Goal: Find specific page/section: Find specific page/section

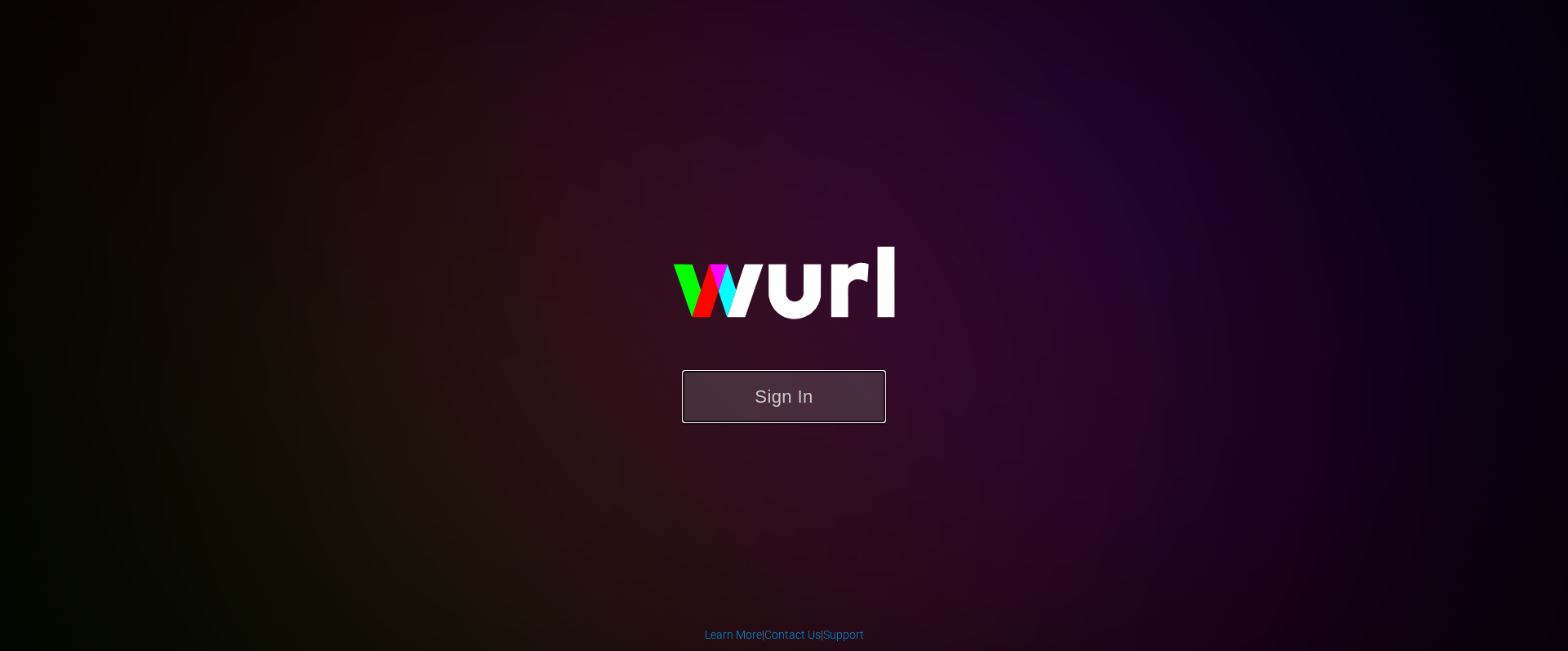
click at [801, 397] on button "Sign In" at bounding box center [784, 396] width 204 height 53
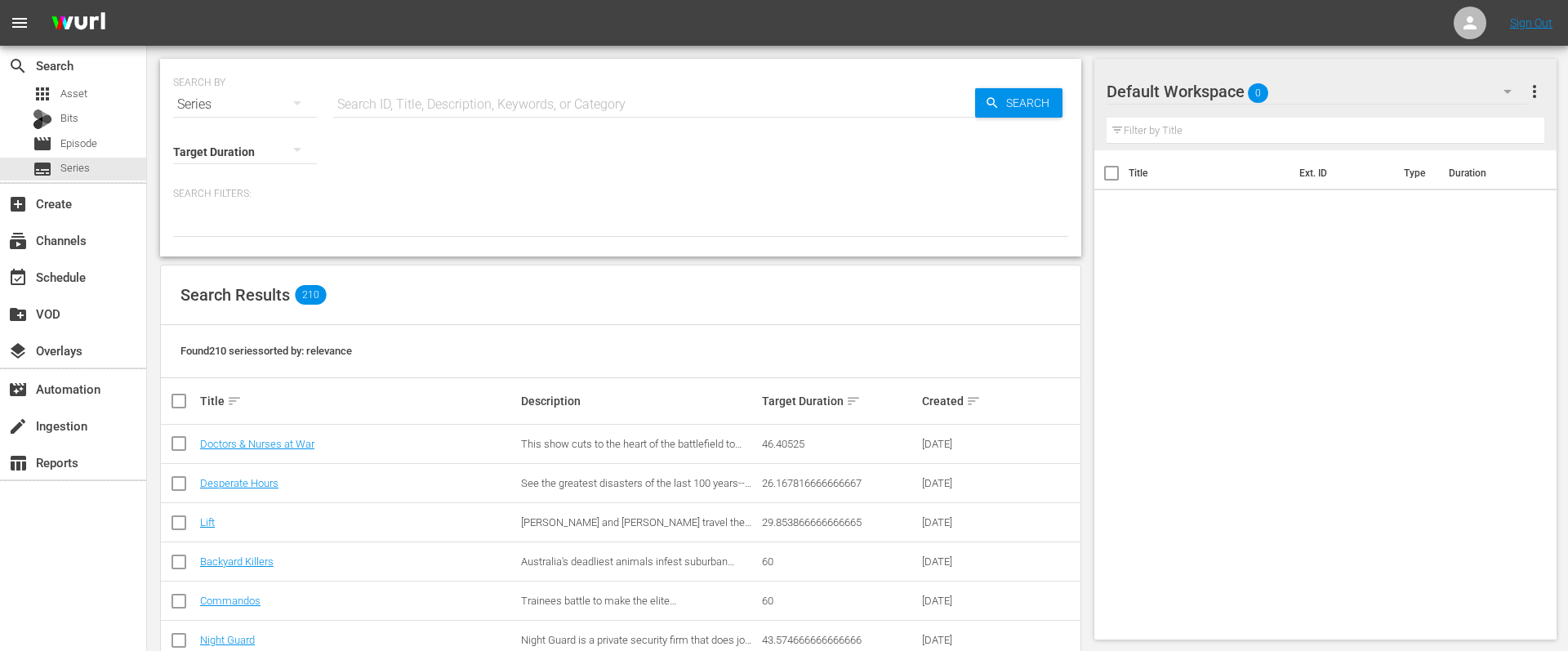
click at [472, 101] on input "text" at bounding box center [654, 105] width 642 height 39
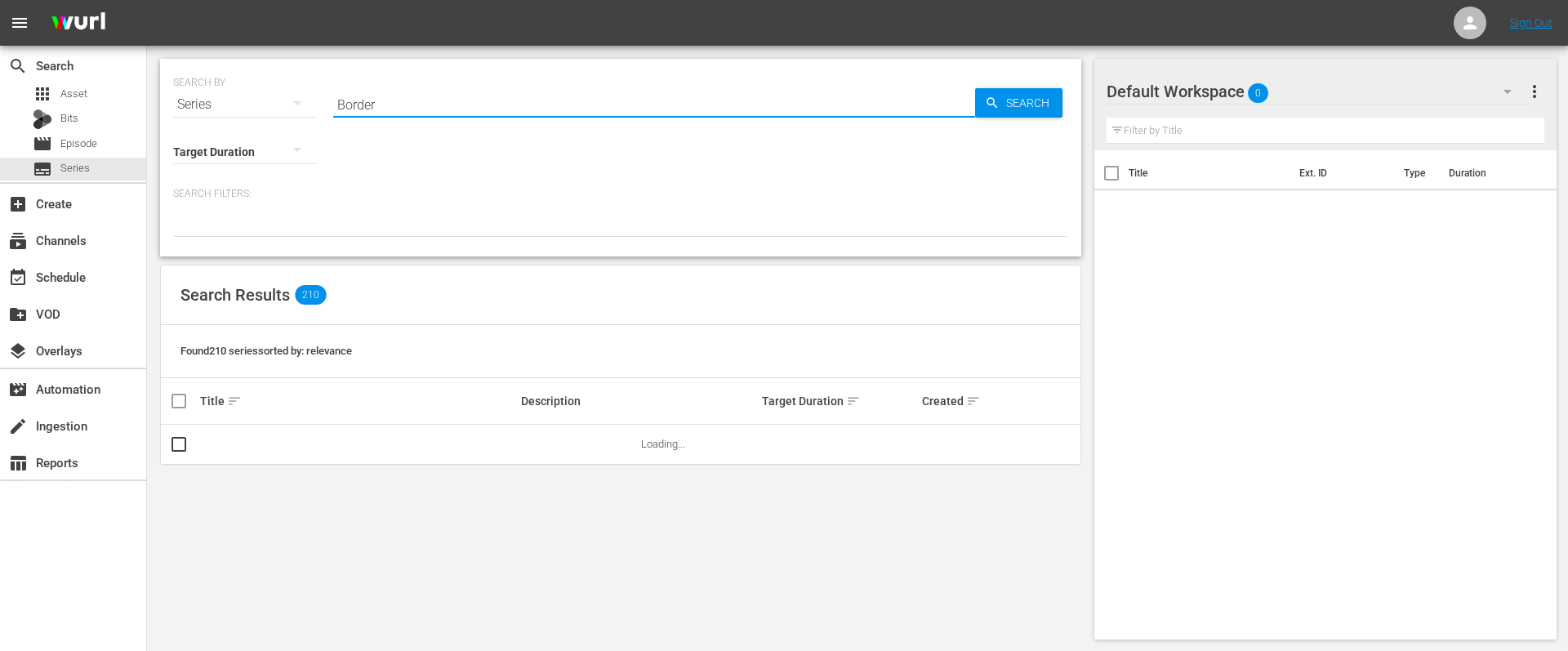
type input "Borderforce [GEOGRAPHIC_DATA]"
click at [263, 438] on link "Borderforce USA: The Bridges" at bounding box center [269, 444] width 137 height 12
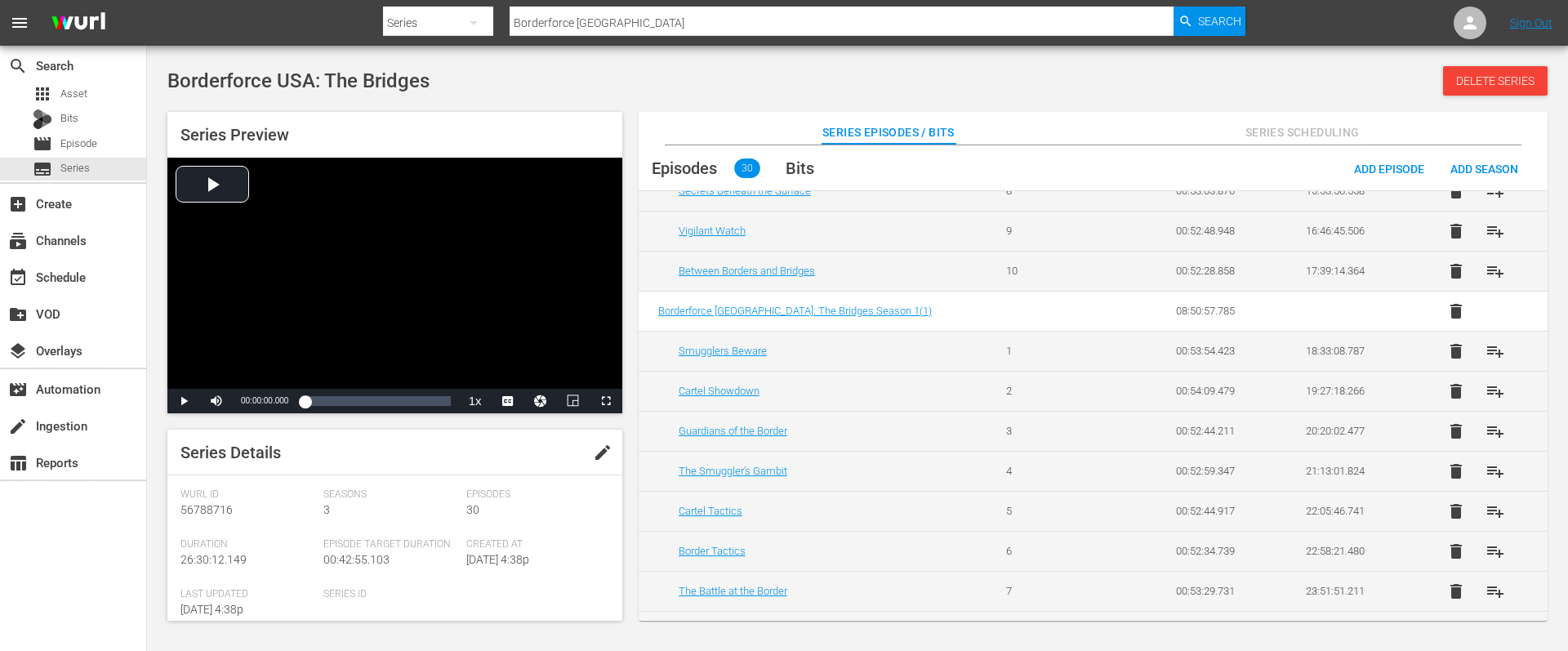
scroll to position [928, 0]
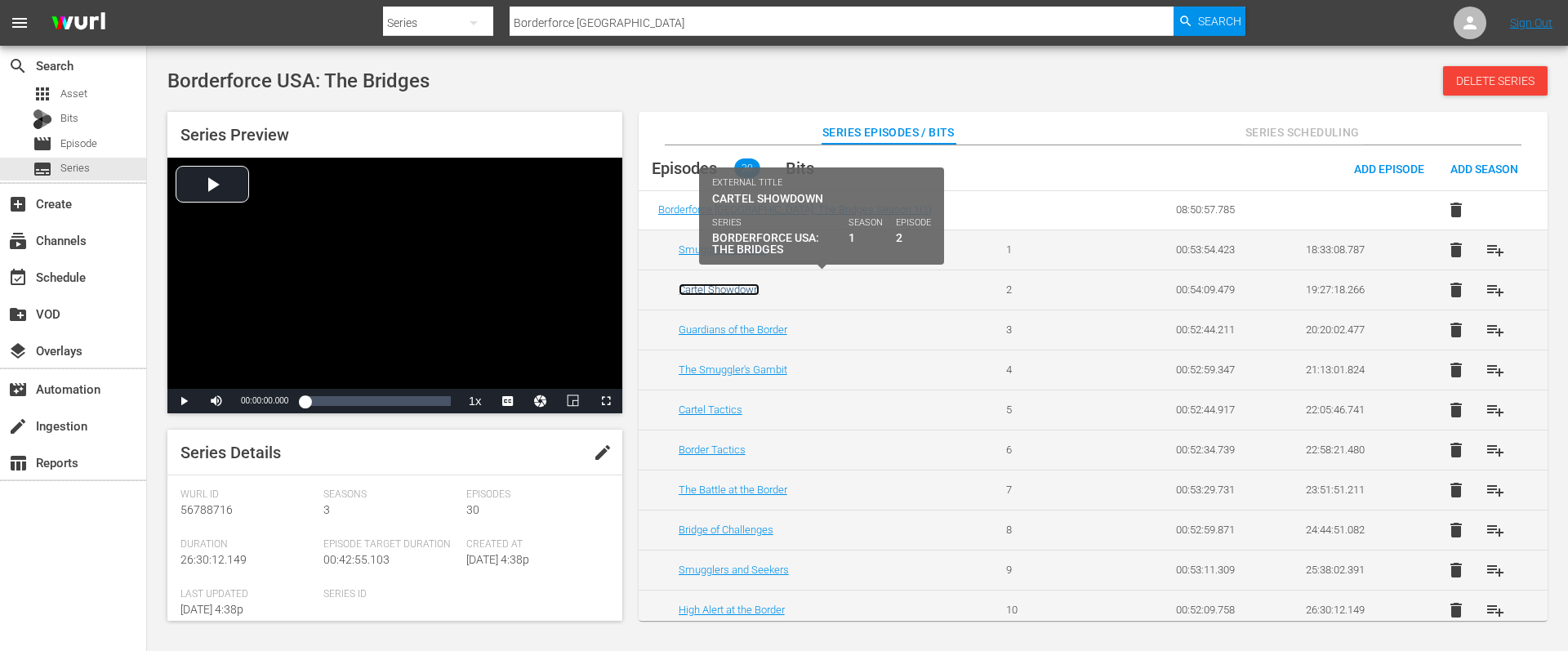
click at [717, 283] on link "Cartel Showdown" at bounding box center [718, 289] width 80 height 12
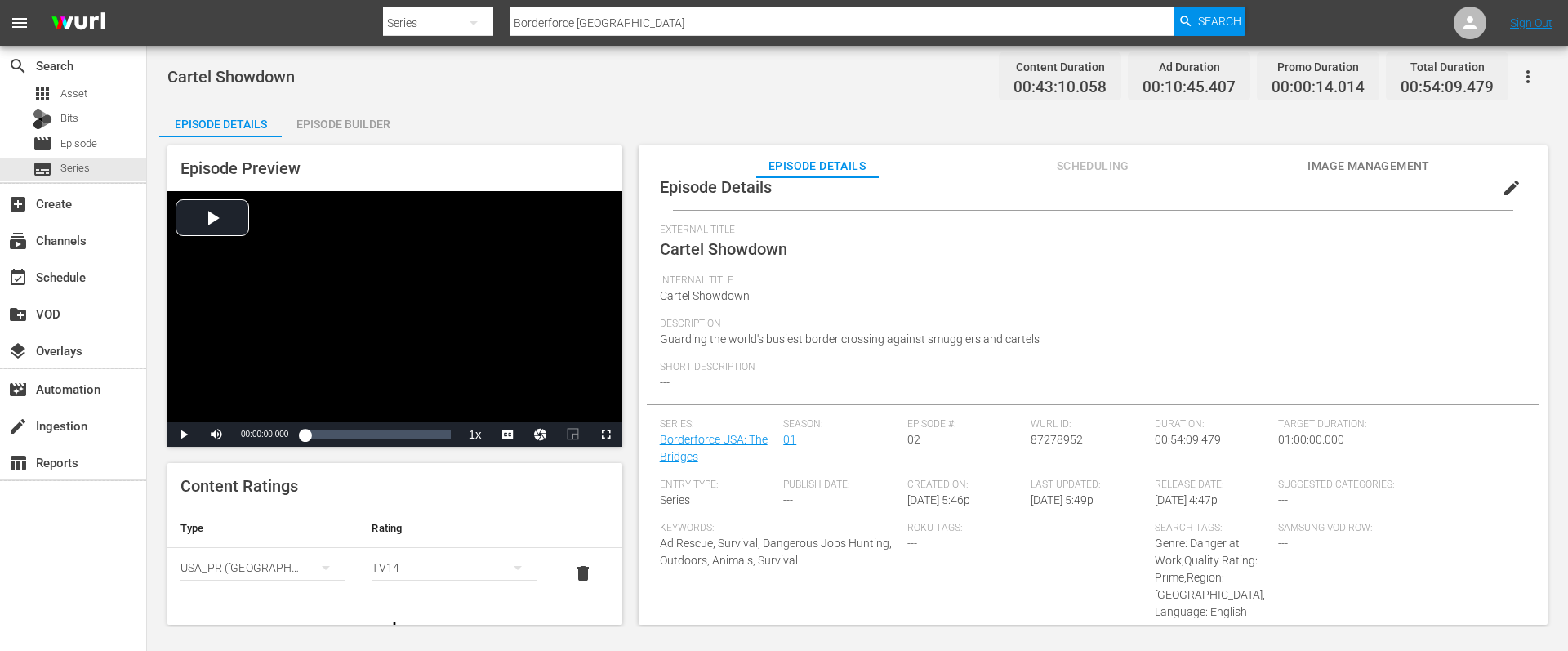
scroll to position [36, 0]
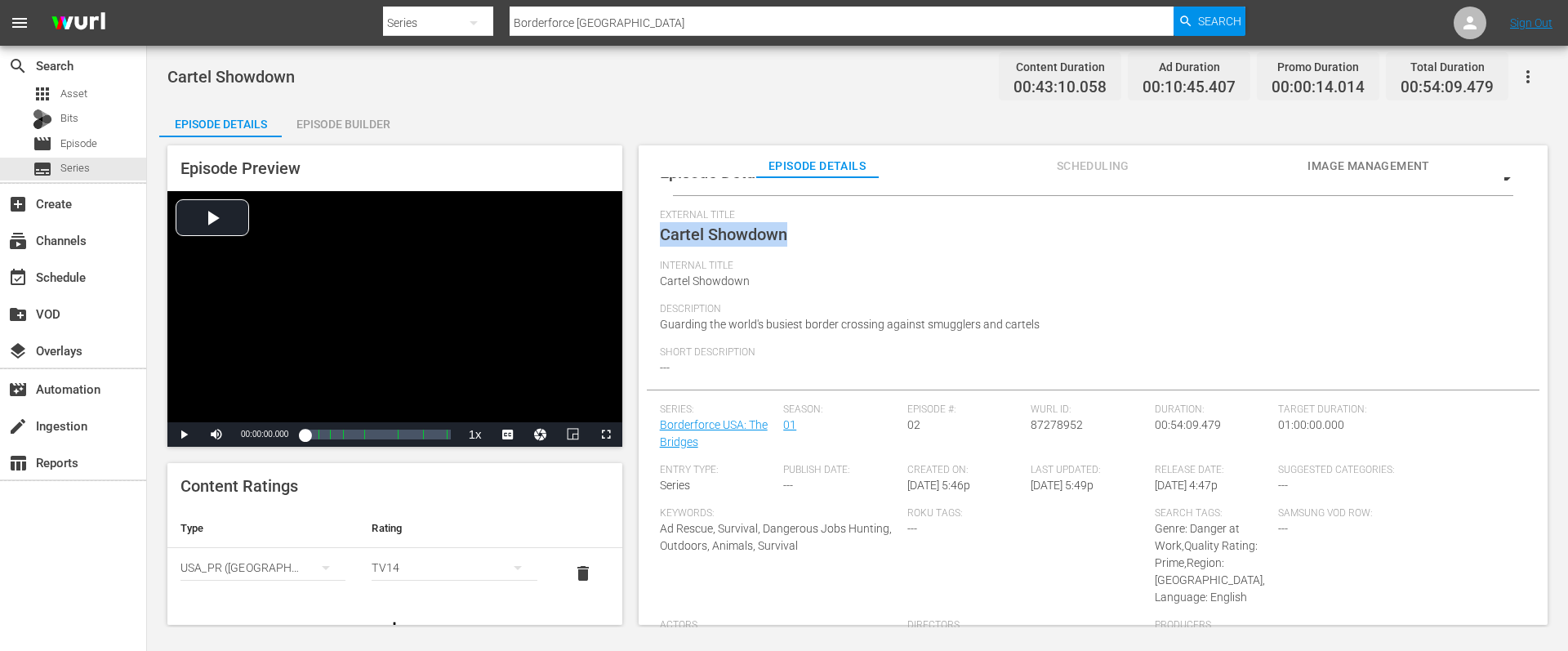
drag, startPoint x: 790, startPoint y: 235, endPoint x: 641, endPoint y: 230, distance: 149.1
click at [641, 230] on div "Episode Details edit External Title Cartel Showdown Internal Title Cartel Showd…" at bounding box center [1093, 409] width 908 height 463
copy span "Cartel Showdown"
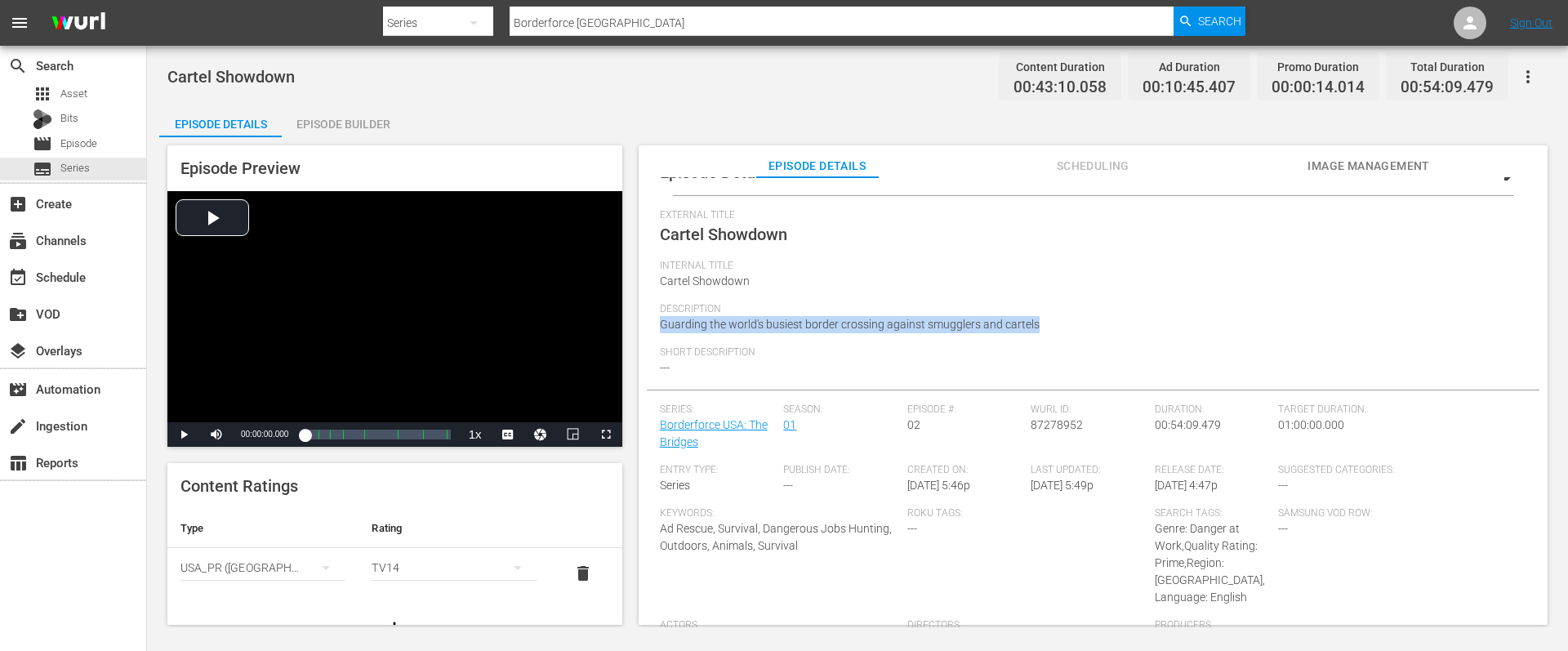
drag, startPoint x: 1035, startPoint y: 324, endPoint x: 642, endPoint y: 324, distance: 393.0
click at [642, 324] on div "Episode Details edit External Title Cartel Showdown Internal Title Cartel Showd…" at bounding box center [1093, 409] width 908 height 463
copy span "Guarding the world's busiest border crossing against smugglers and cartels"
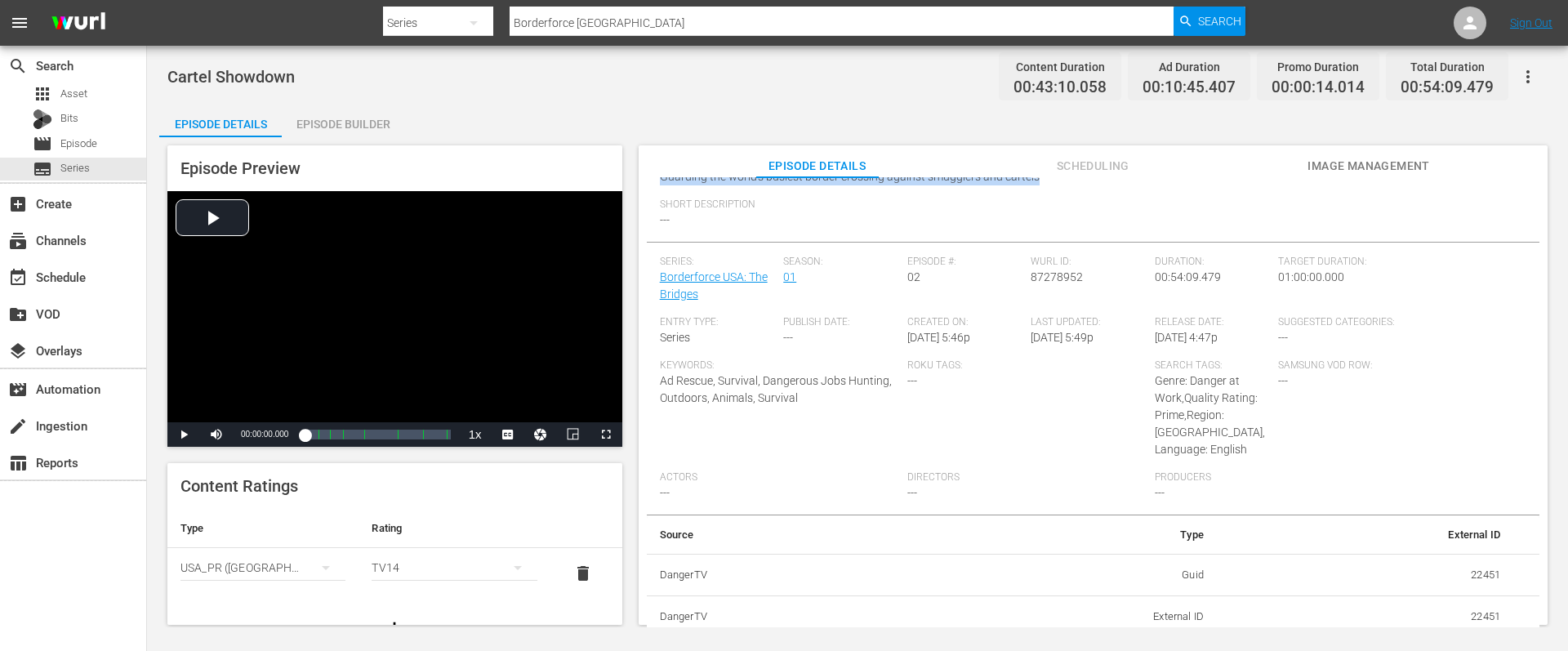
scroll to position [188, 0]
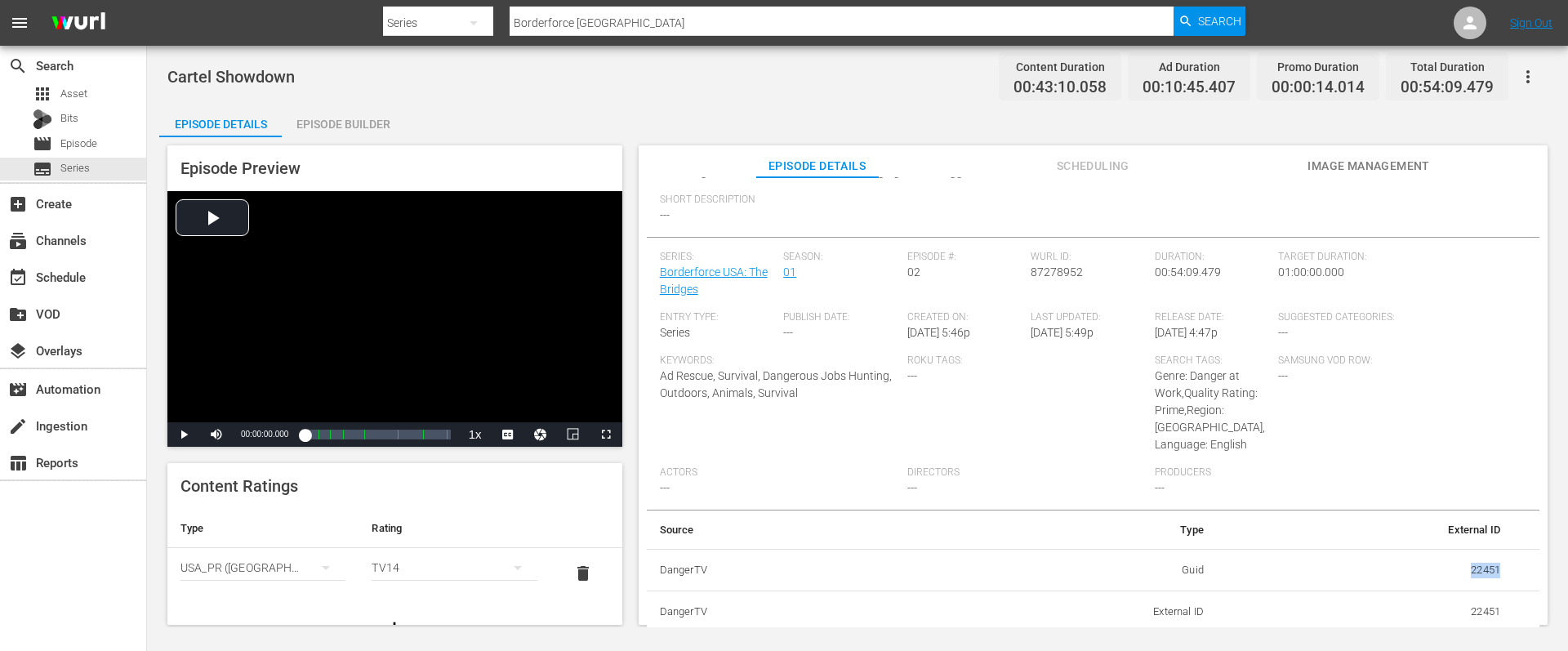
drag, startPoint x: 1462, startPoint y: 566, endPoint x: 1504, endPoint y: 563, distance: 42.1
click at [1504, 563] on tr "DangerTV Guid 22451" at bounding box center [1093, 570] width 893 height 42
copy td "22451"
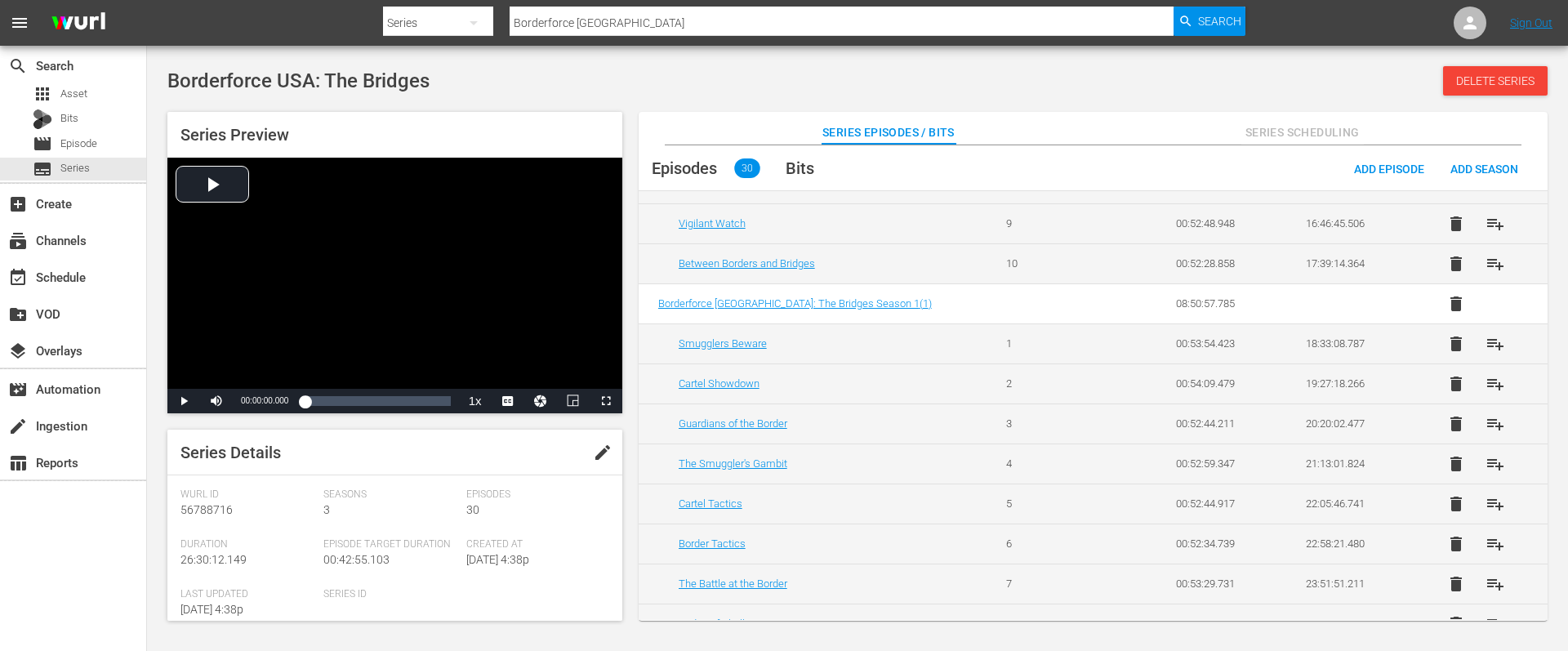
scroll to position [928, 0]
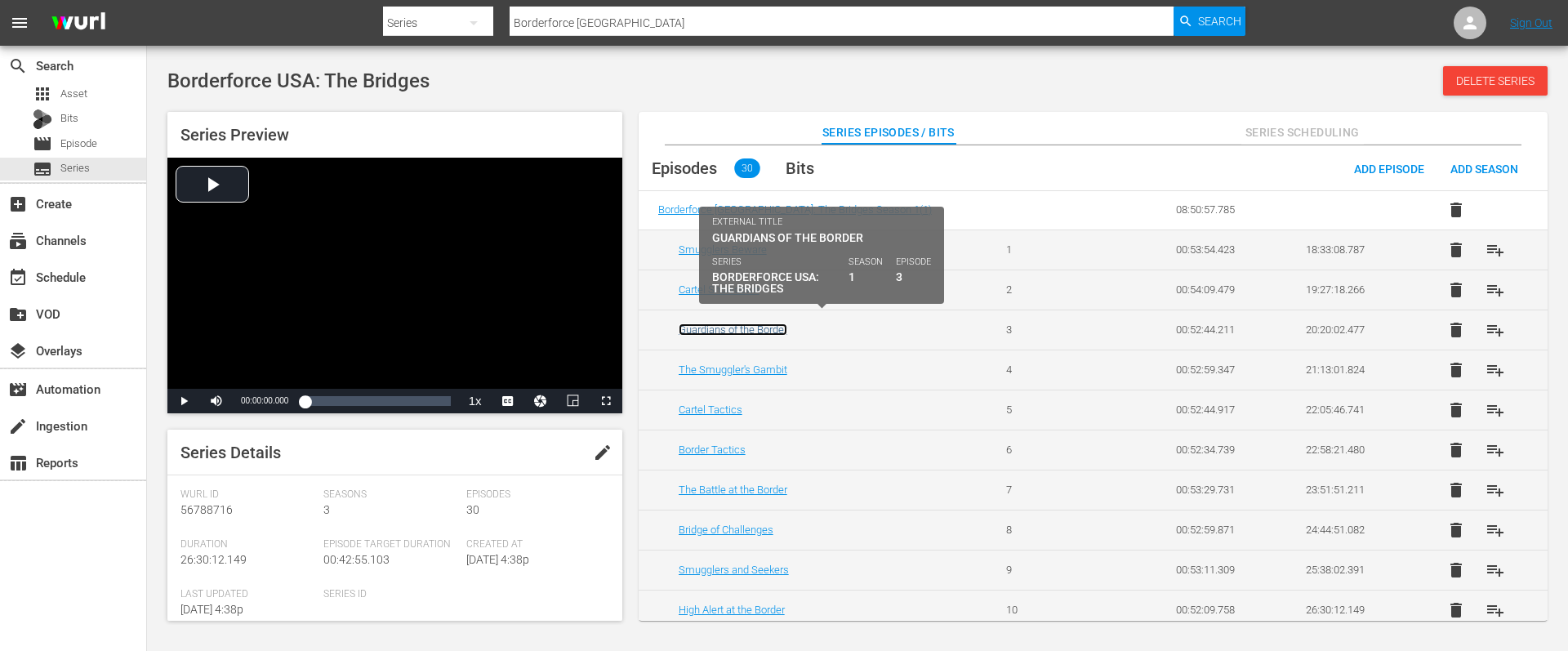
click at [737, 324] on link "Guardians of the Border" at bounding box center [732, 329] width 109 height 12
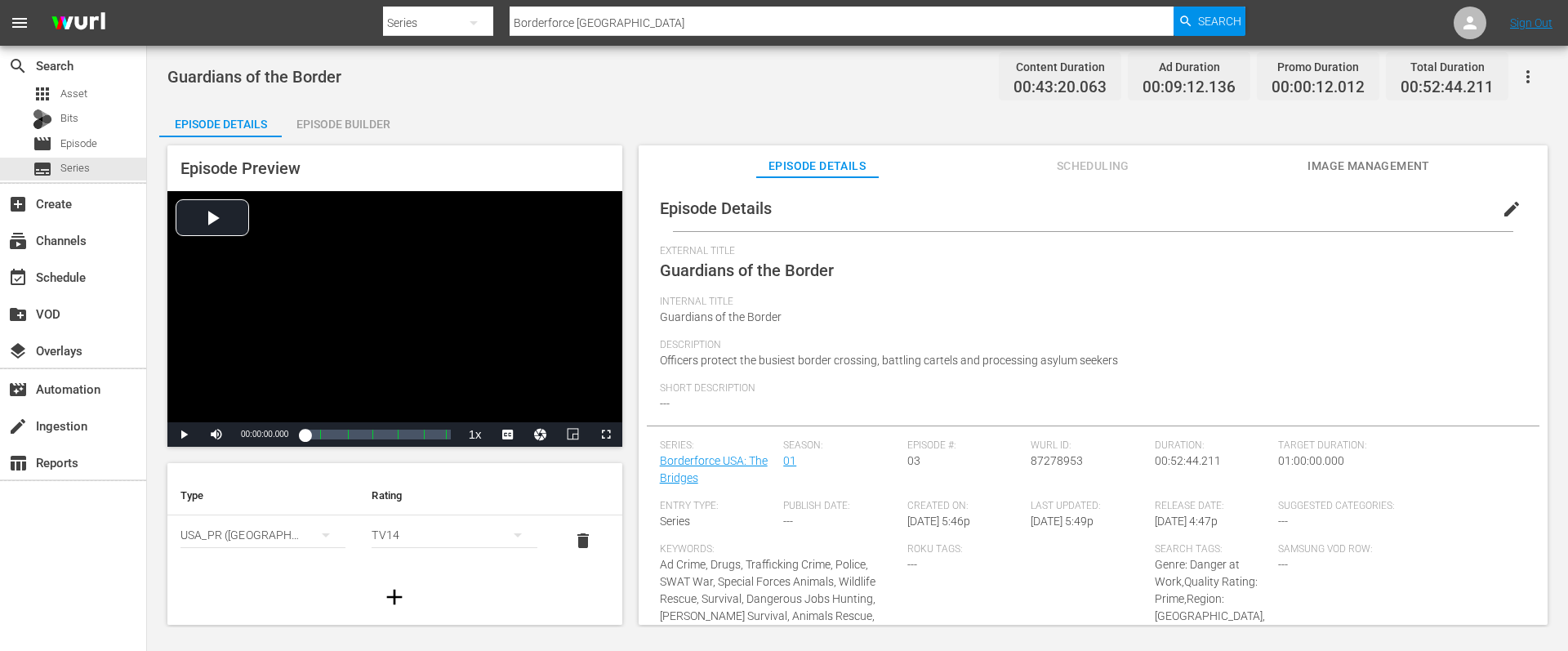
scroll to position [26, 0]
drag, startPoint x: 835, startPoint y: 275, endPoint x: 661, endPoint y: 276, distance: 174.0
click at [661, 276] on div "External Title Guardians of the Border" at bounding box center [1093, 271] width 866 height 51
copy span "Guardians of the Border"
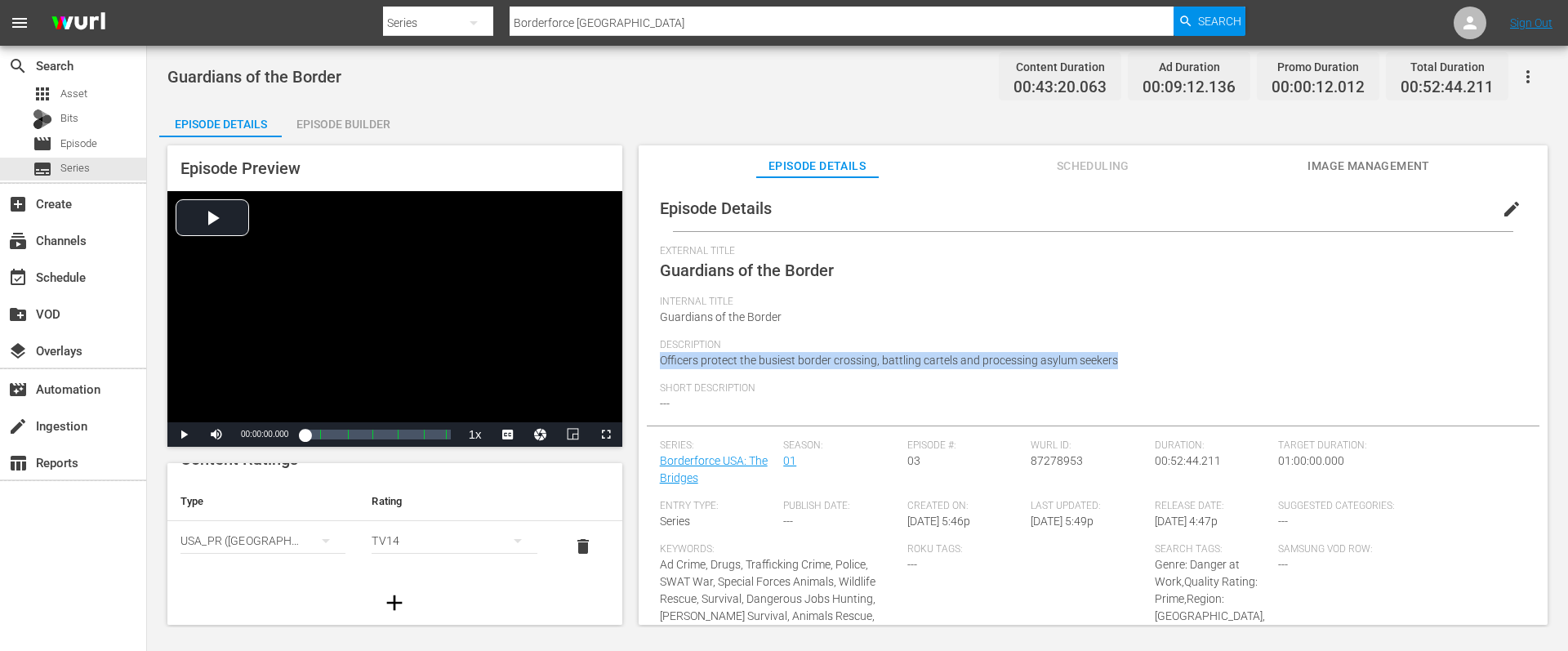
drag, startPoint x: 1122, startPoint y: 365, endPoint x: 643, endPoint y: 355, distance: 479.1
click at [643, 355] on div "Episode Details edit External Title Guardians of the Border Internal Title Guar…" at bounding box center [1093, 409] width 908 height 463
copy span "Officers protect the busiest border crossing, battling cartels and processing a…"
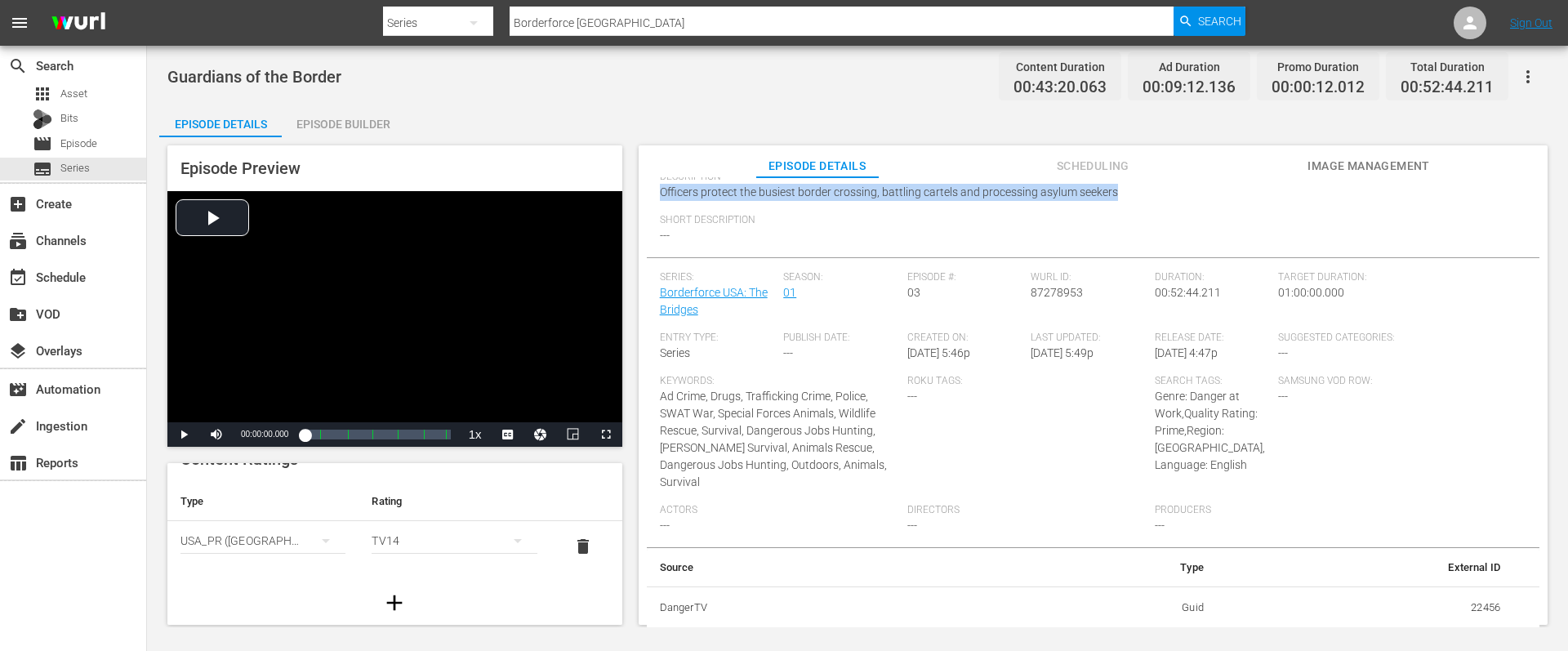
scroll to position [188, 0]
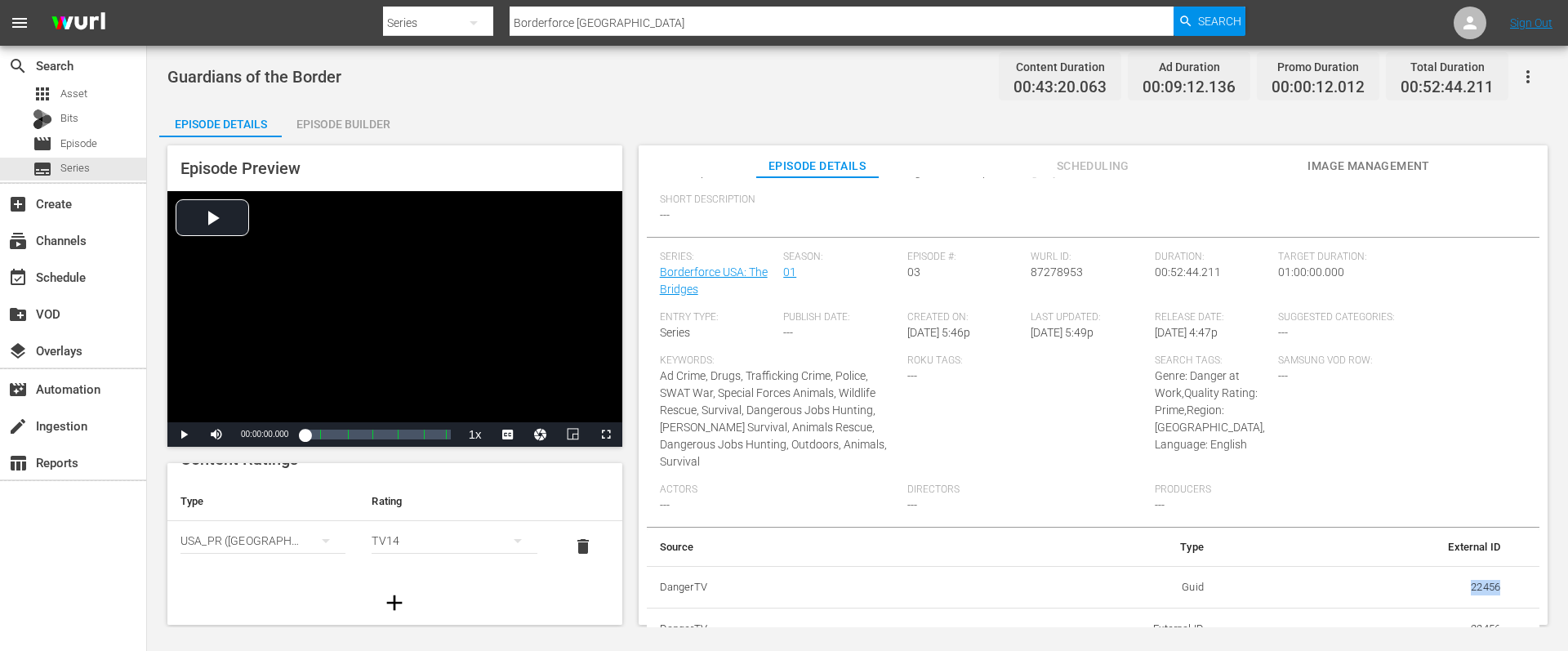
drag, startPoint x: 1461, startPoint y: 571, endPoint x: 1505, endPoint y: 574, distance: 44.1
click at [1505, 574] on tr "DangerTV Guid 22456" at bounding box center [1093, 586] width 893 height 42
copy td "22456"
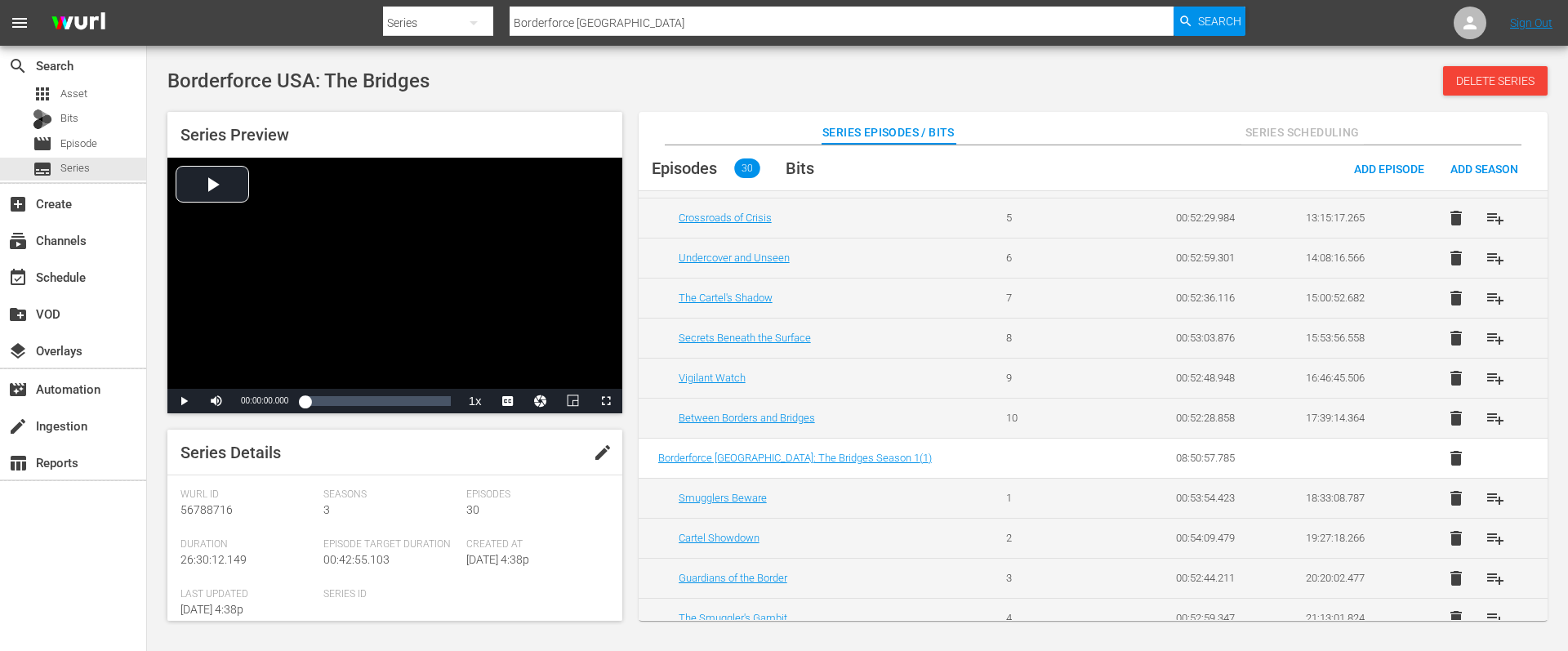
scroll to position [928, 0]
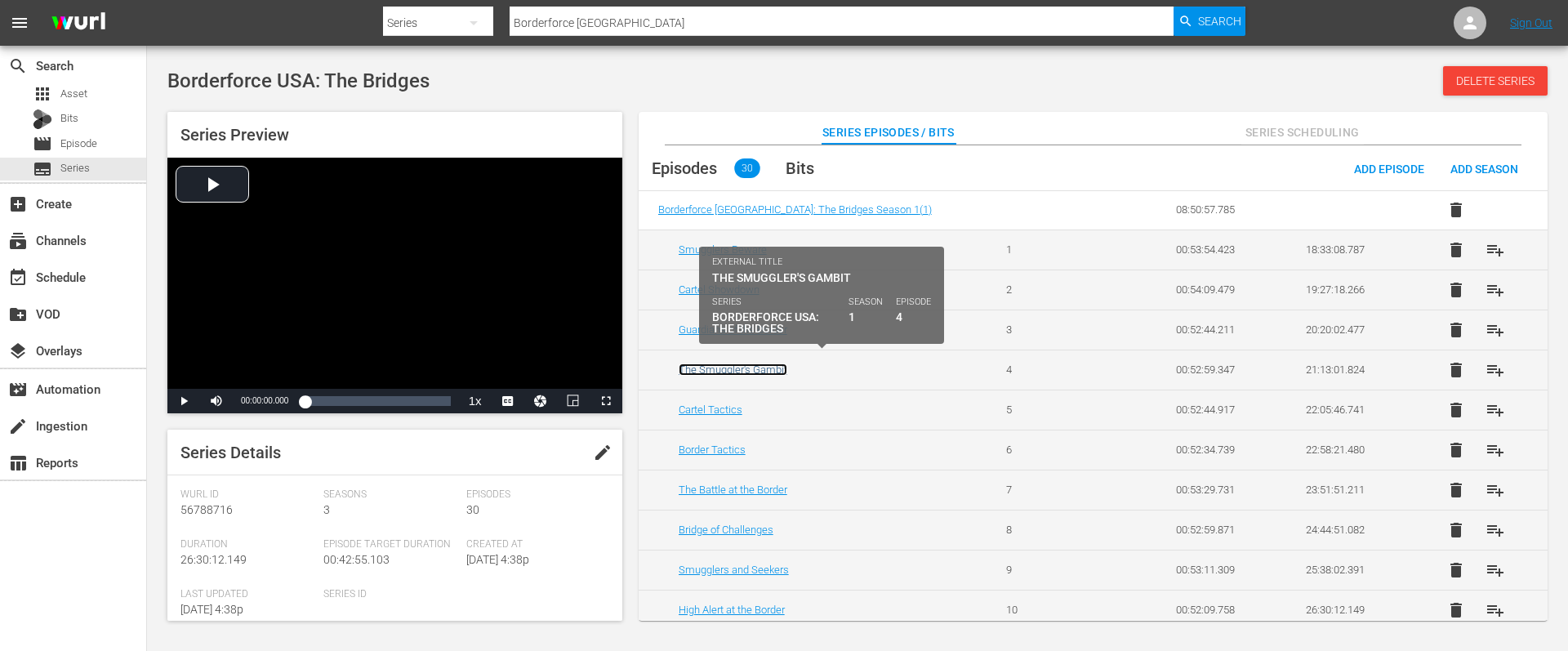
click at [735, 364] on link "The Smuggler's Gambit" at bounding box center [732, 370] width 109 height 12
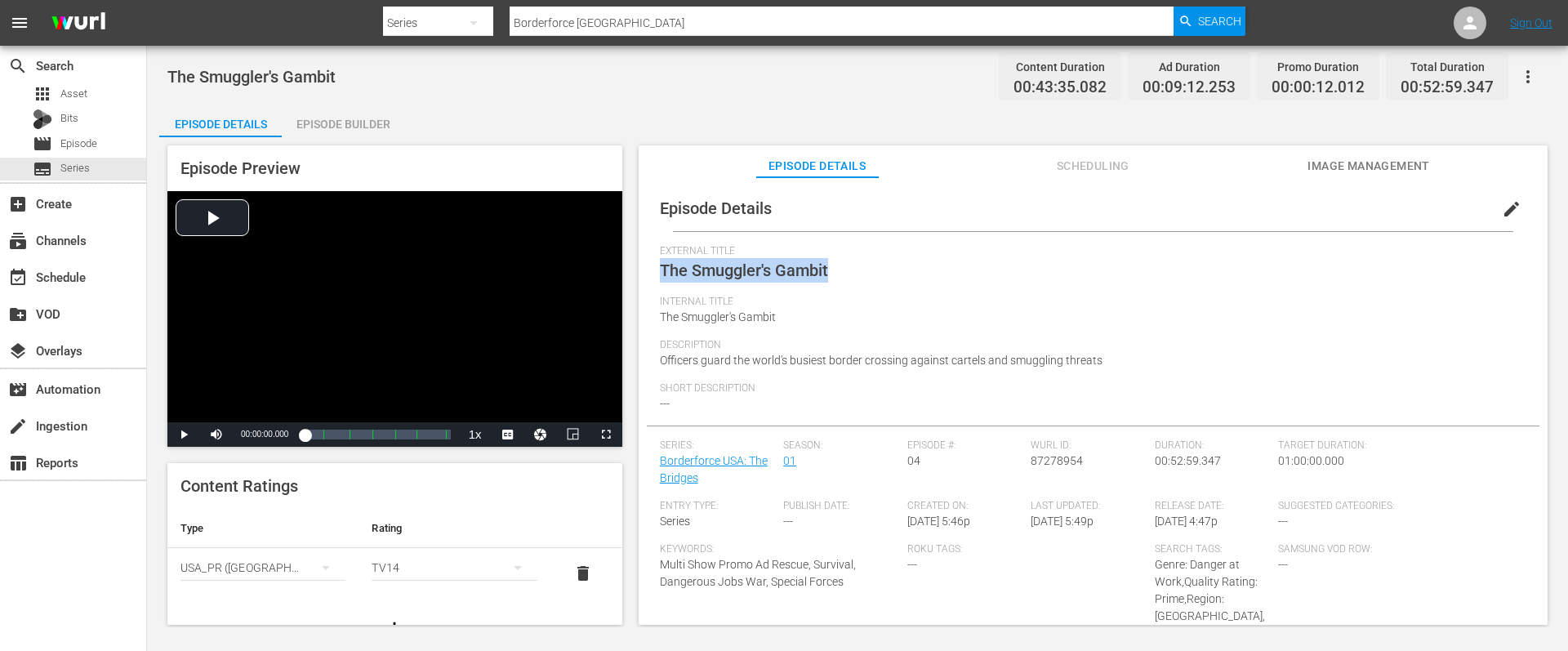
drag, startPoint x: 830, startPoint y: 269, endPoint x: 656, endPoint y: 266, distance: 174.0
click at [656, 266] on div "Episode Details edit External Title The Smuggler's Gambit Internal Title The Sm…" at bounding box center [1093, 504] width 893 height 637
copy span "The Smuggler's Gambit"
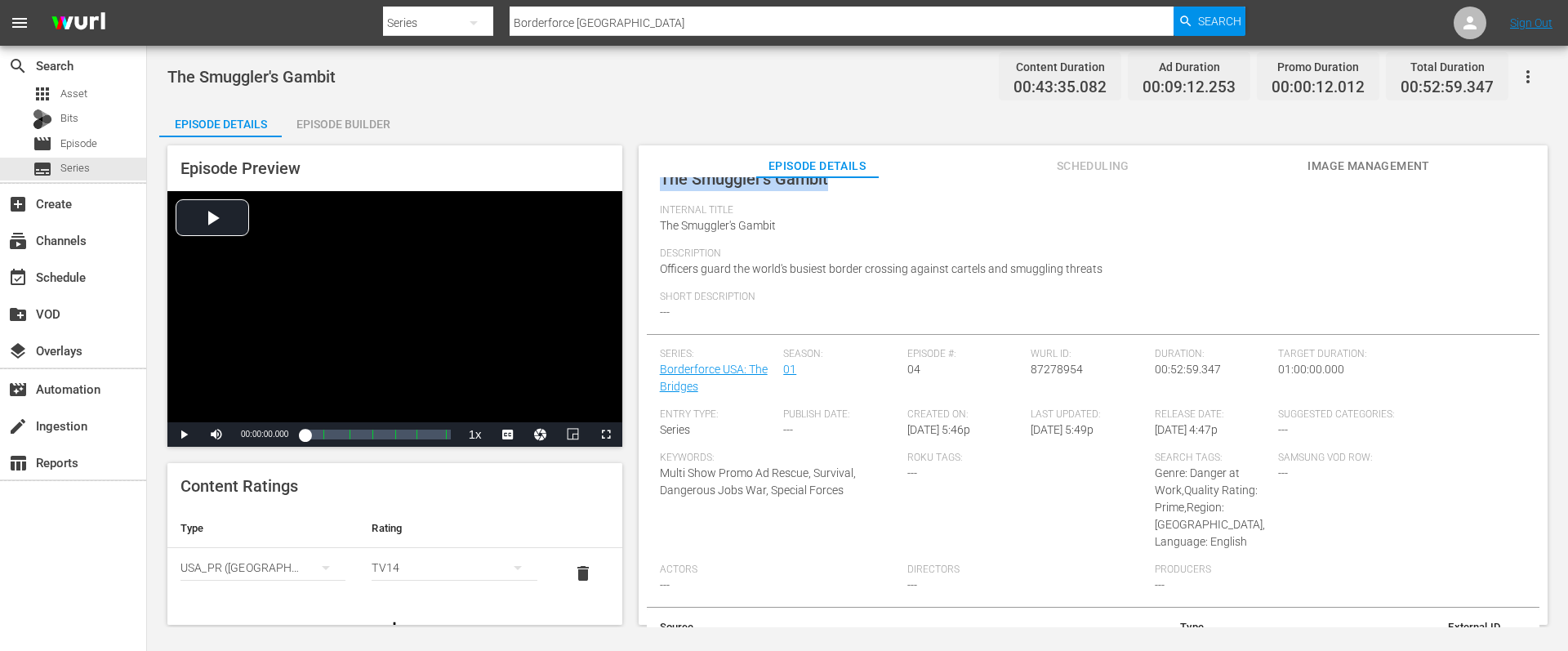
scroll to position [188, 0]
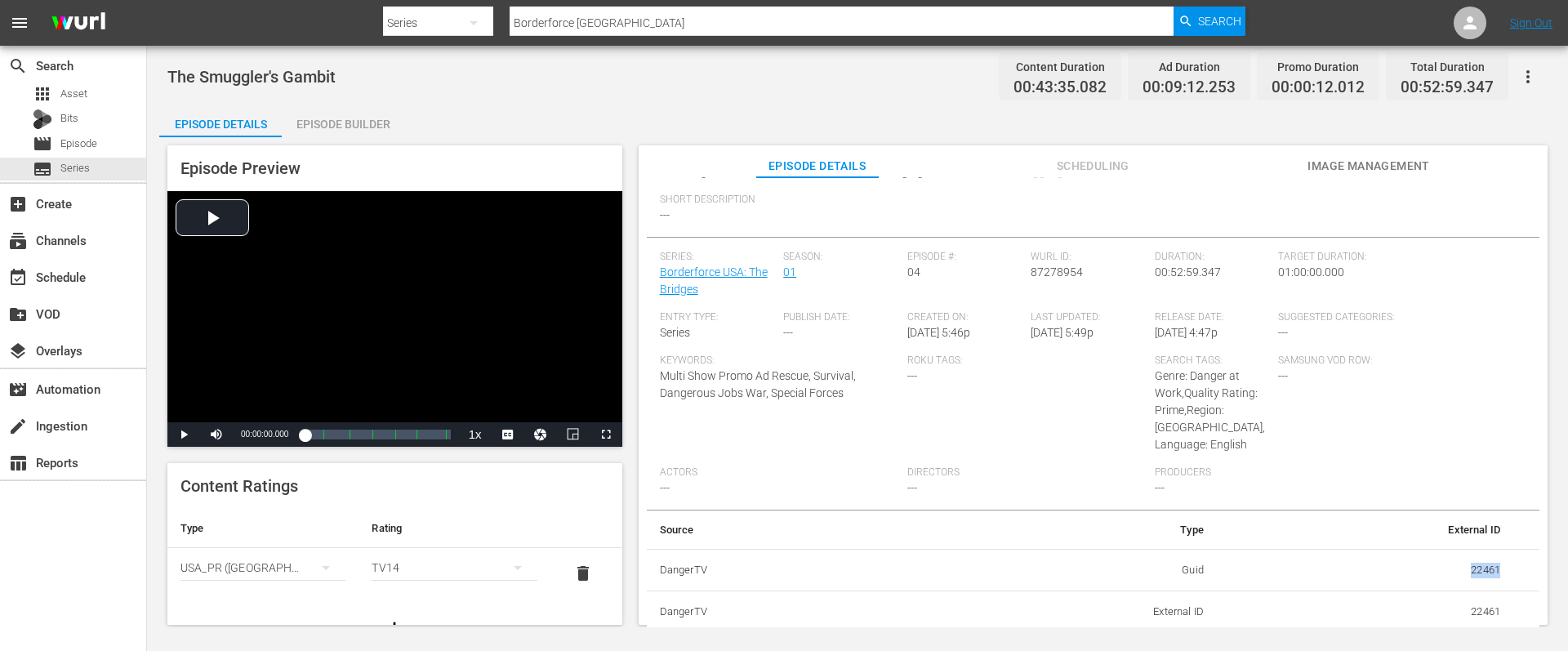
drag, startPoint x: 1459, startPoint y: 566, endPoint x: 1499, endPoint y: 571, distance: 40.3
click at [1499, 571] on td "22461" at bounding box center [1365, 570] width 296 height 42
copy td "22461"
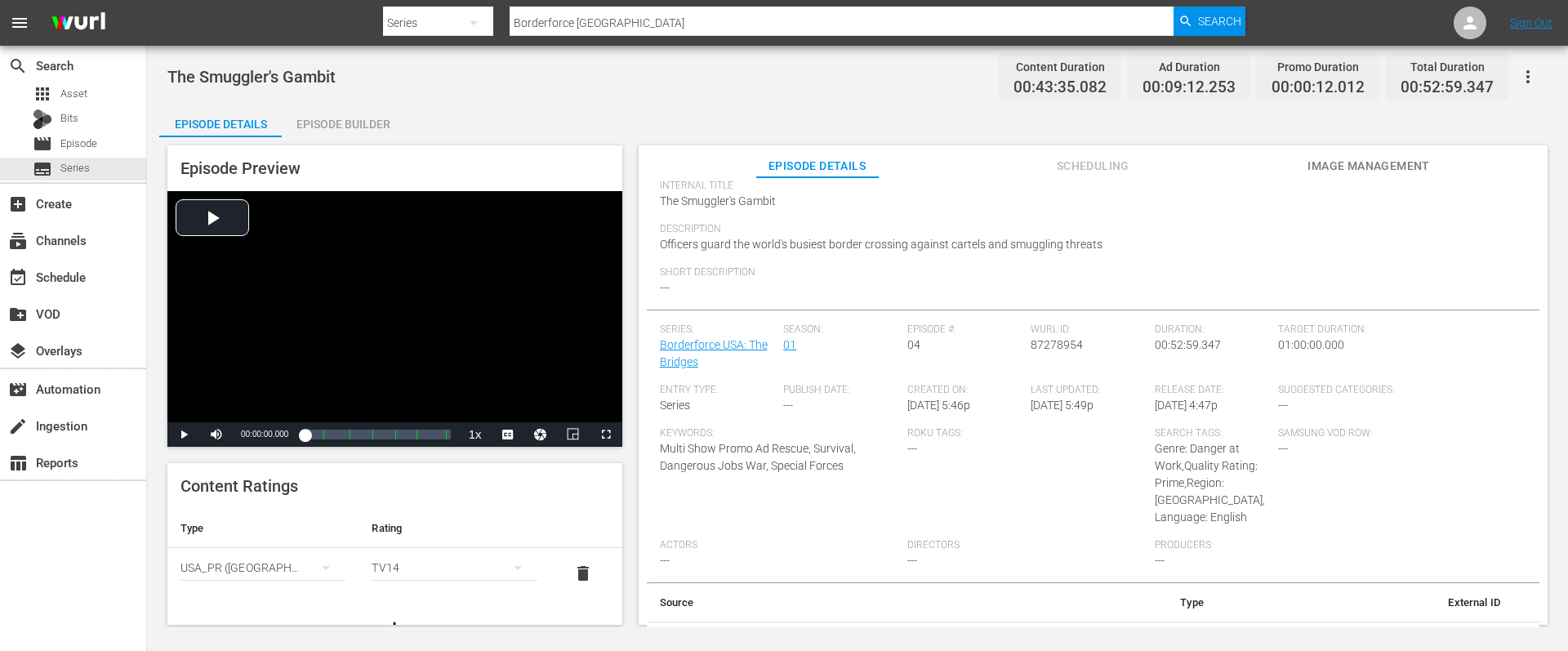
scroll to position [0, 0]
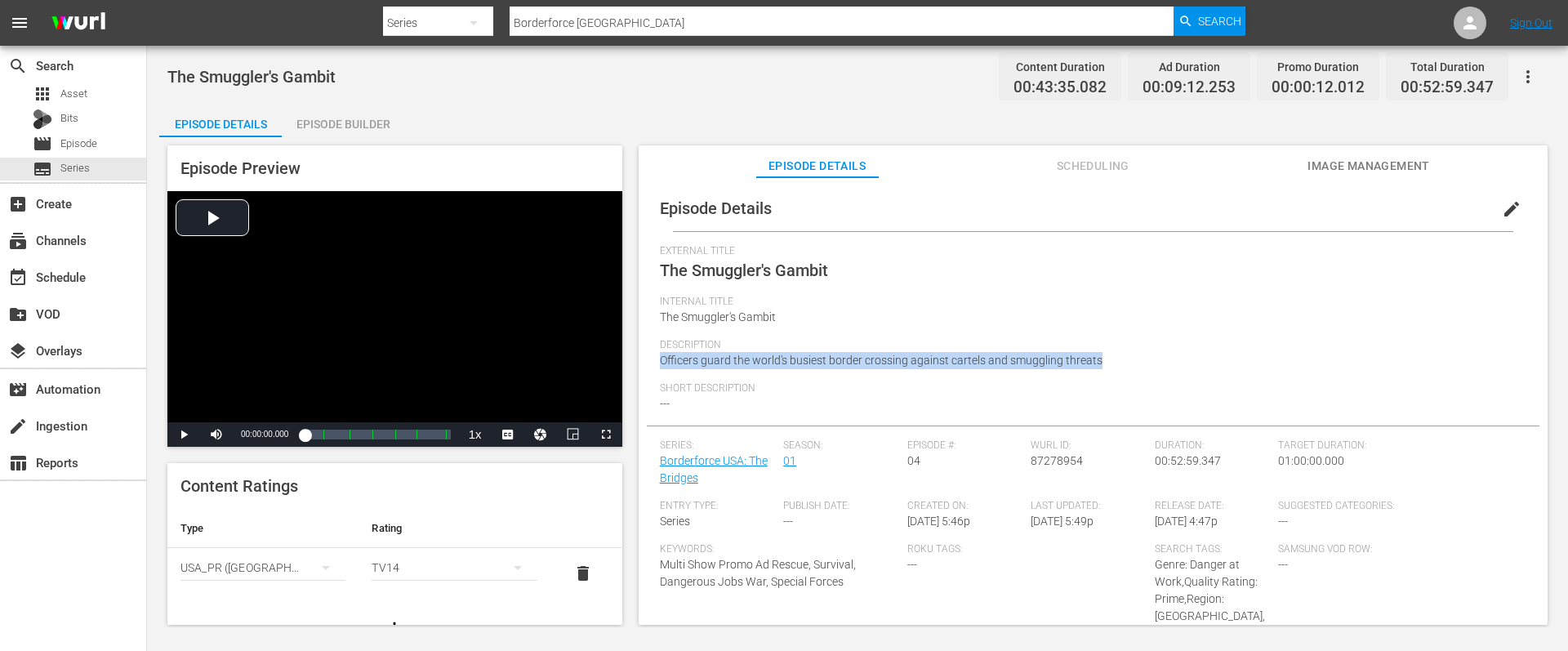
drag, startPoint x: 1109, startPoint y: 360, endPoint x: 640, endPoint y: 358, distance: 469.0
click at [640, 358] on div "Episode Details edit External Title The Smuggler's Gambit Internal Title The Sm…" at bounding box center [1093, 409] width 908 height 463
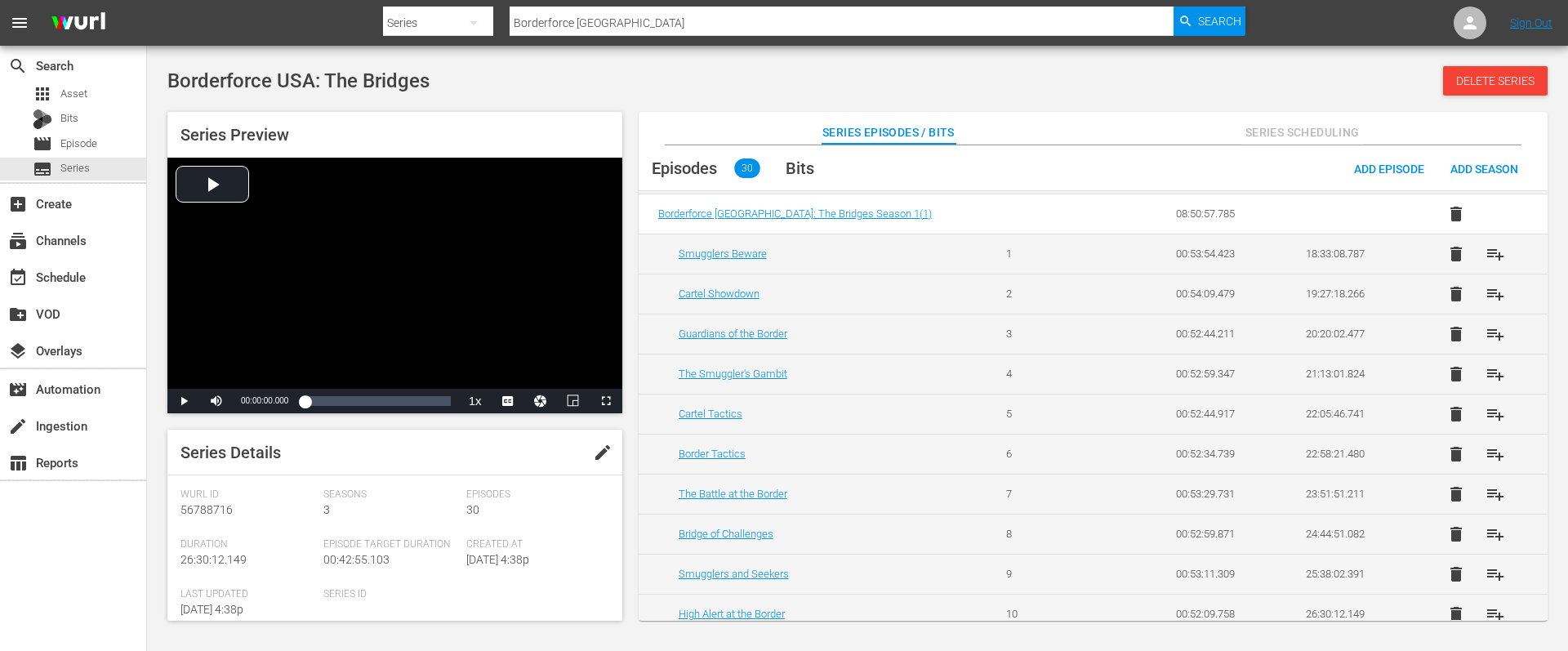
scroll to position [928, 0]
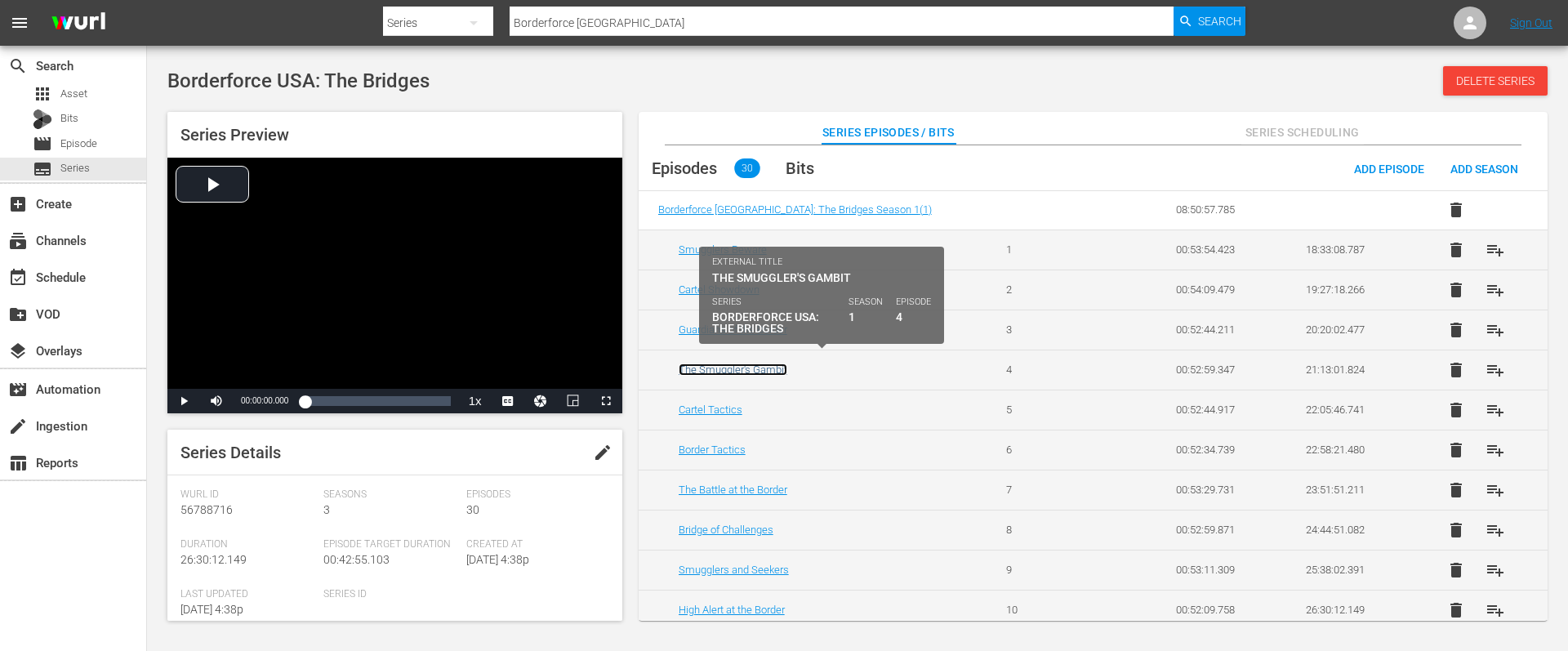
click at [747, 364] on link "The Smuggler's Gambit" at bounding box center [732, 370] width 109 height 12
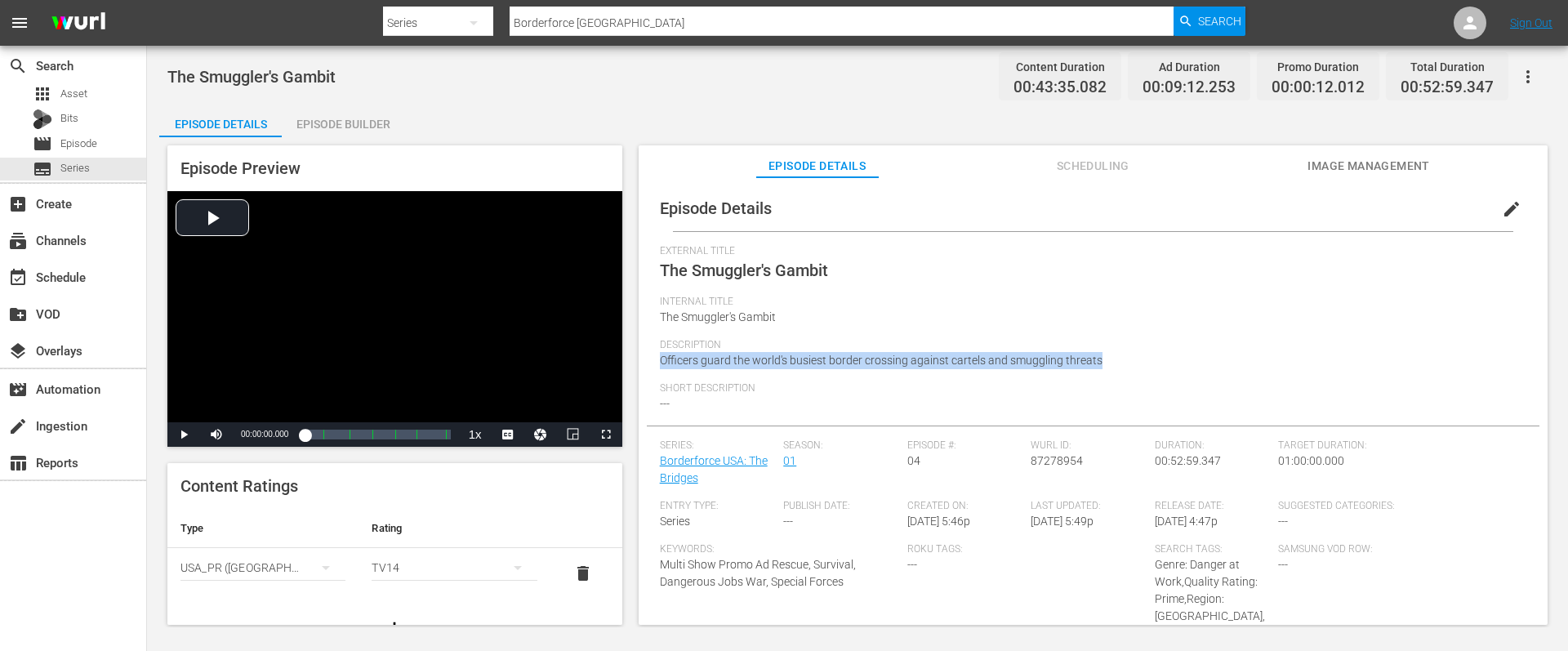
drag, startPoint x: 1100, startPoint y: 360, endPoint x: 648, endPoint y: 366, distance: 452.0
click at [648, 366] on div "Episode Details edit External Title The Smuggler's Gambit Internal Title The Sm…" at bounding box center [1093, 504] width 893 height 637
copy span "Officers guard the world's busiest border crossing against cartels and smugglin…"
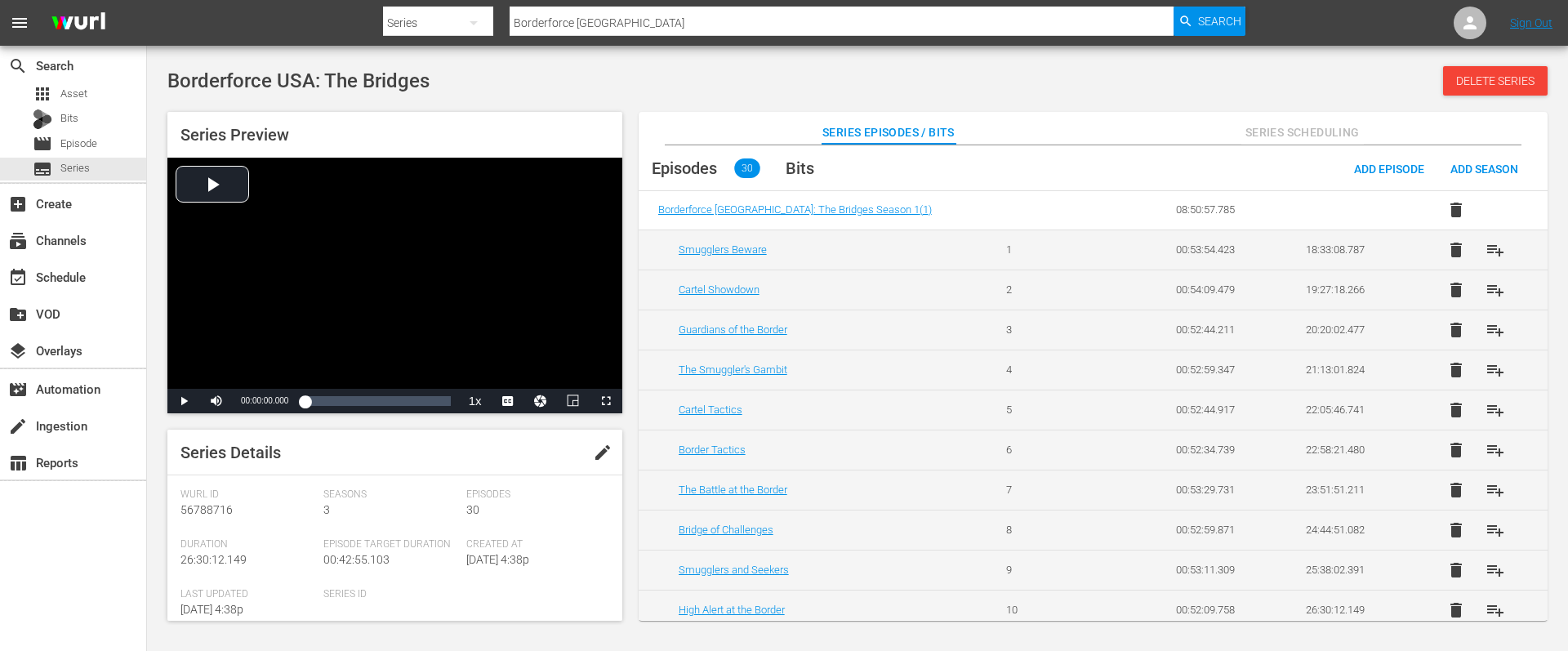
scroll to position [923, 0]
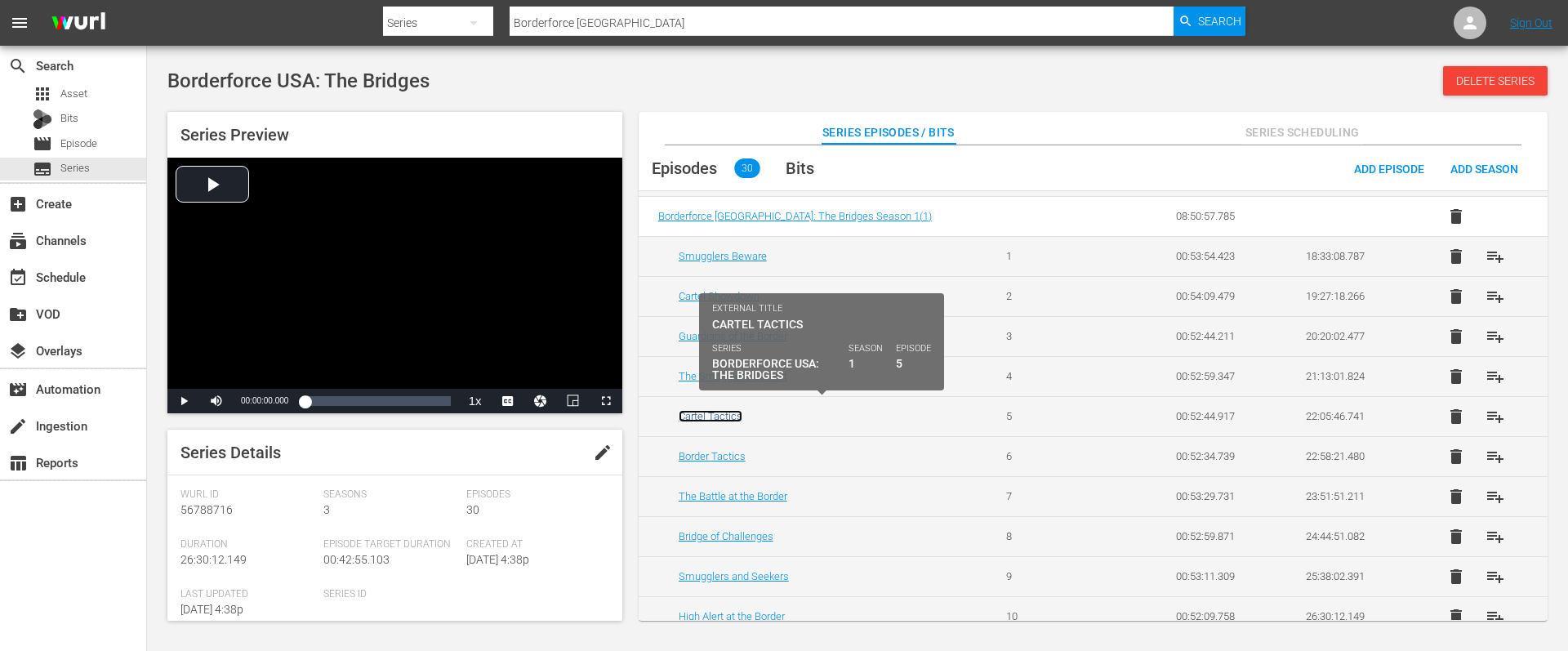
click at [706, 410] on link "Cartel Tactics" at bounding box center [710, 416] width 64 height 12
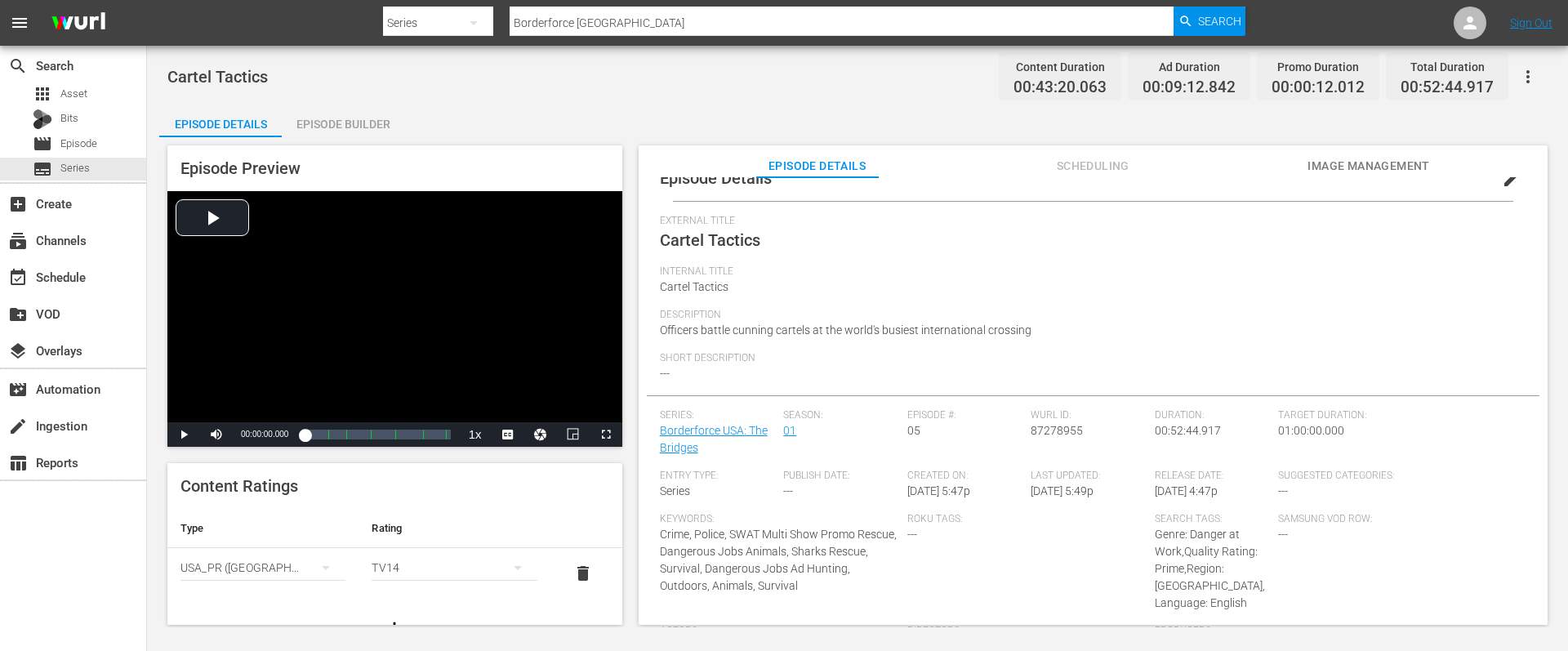
scroll to position [57, 0]
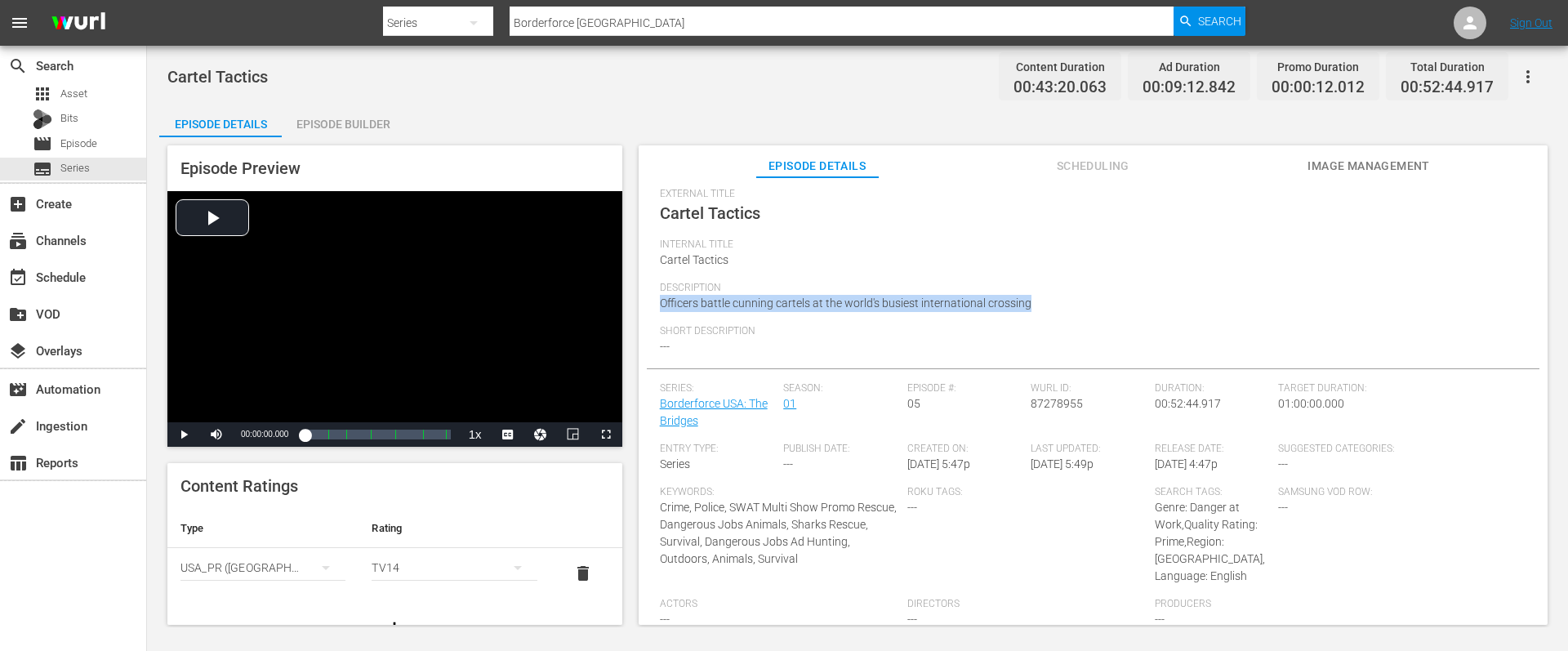
drag, startPoint x: 1031, startPoint y: 299, endPoint x: 658, endPoint y: 298, distance: 373.0
click at [658, 298] on div "Episode Details edit External Title Cartel Tactics Internal Title Cartel Tactic…" at bounding box center [1093, 447] width 893 height 637
click at [832, 224] on div "External Title Cartel Tactics" at bounding box center [1093, 214] width 866 height 51
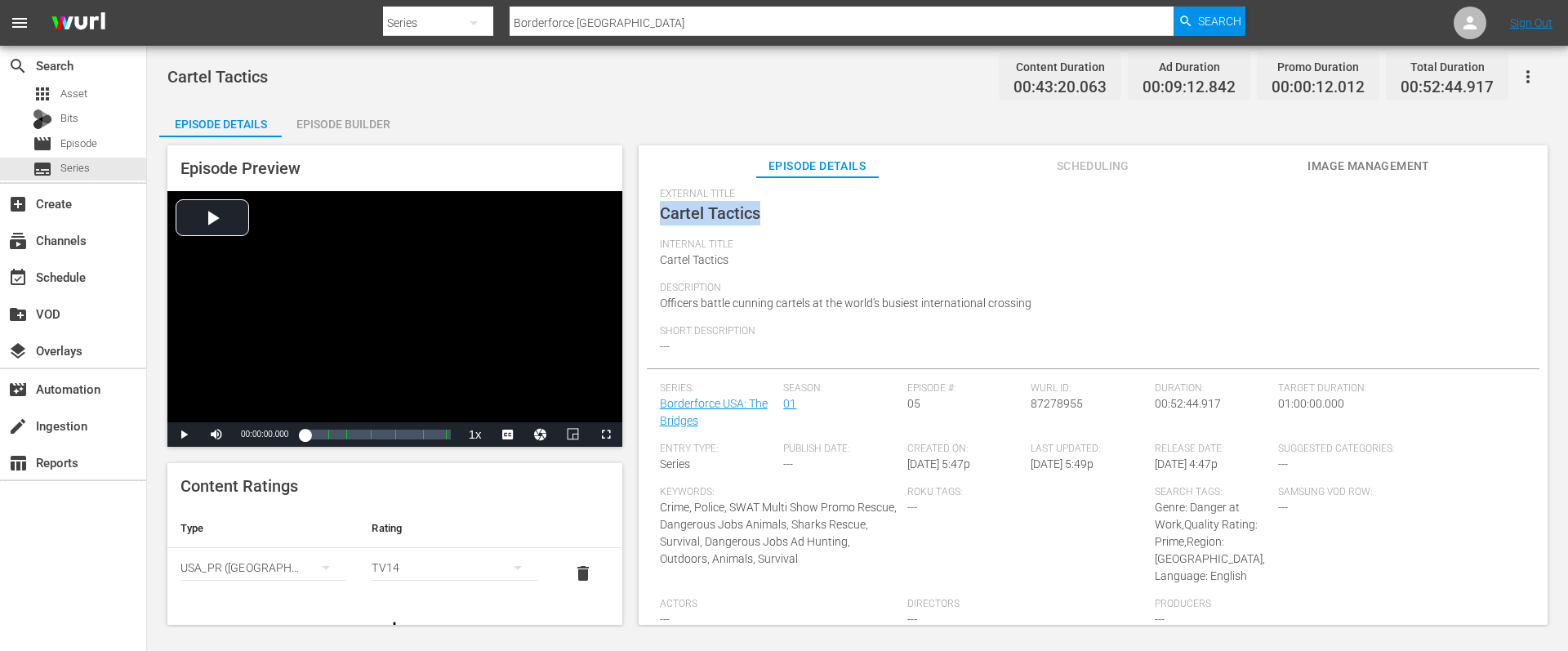
drag, startPoint x: 764, startPoint y: 212, endPoint x: 652, endPoint y: 214, distance: 112.0
click at [652, 214] on div "Episode Details edit External Title Cartel Tactics Internal Title Cartel Tactic…" at bounding box center [1093, 447] width 893 height 637
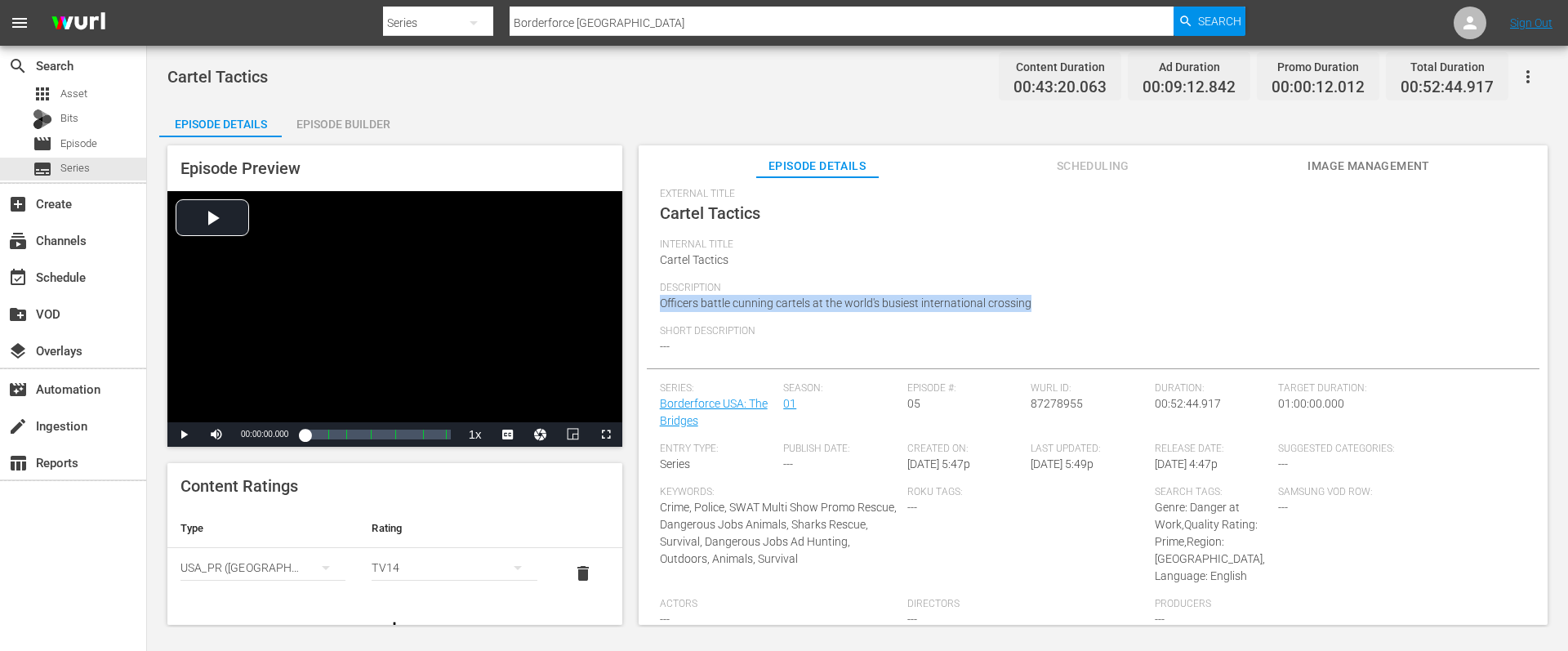
drag, startPoint x: 1031, startPoint y: 295, endPoint x: 649, endPoint y: 296, distance: 382.0
click at [649, 296] on div "Episode Details edit External Title Cartel Tactics Internal Title Cartel Tactic…" at bounding box center [1093, 447] width 893 height 637
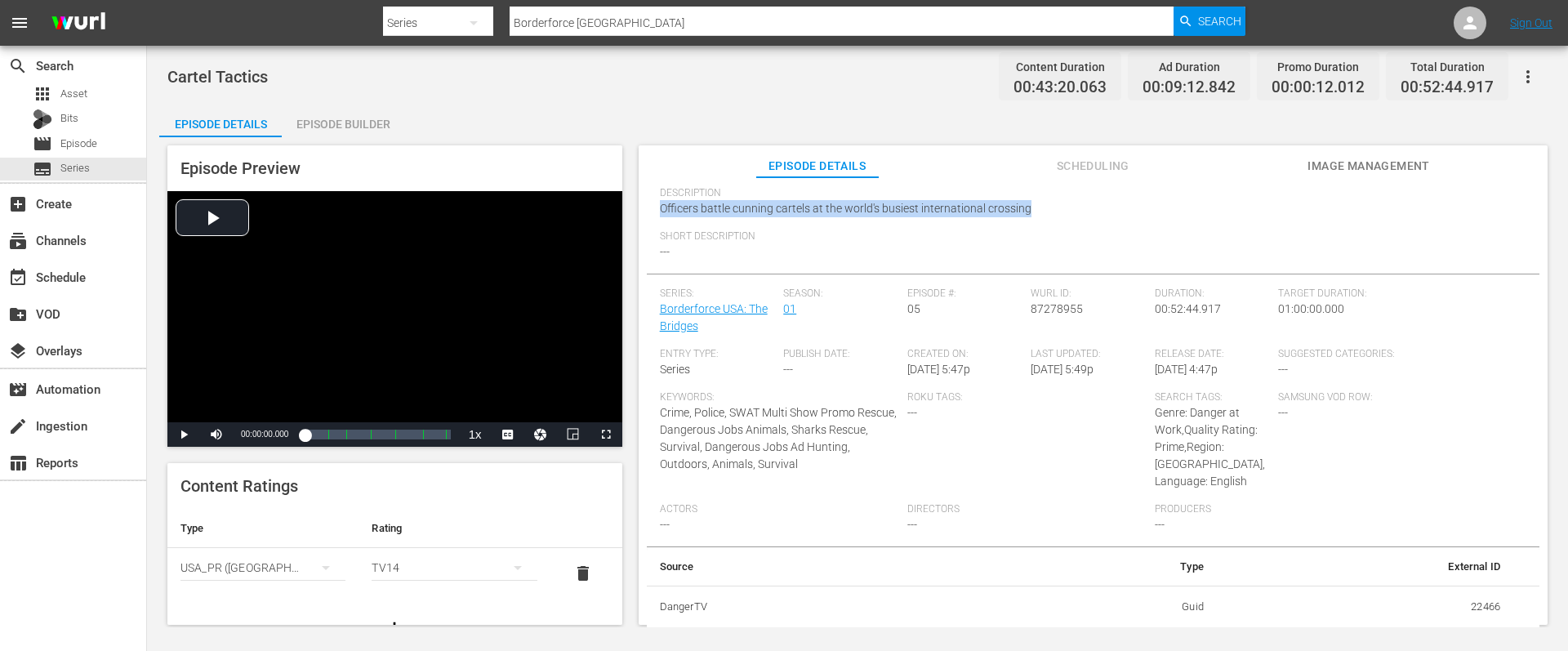
scroll to position [188, 0]
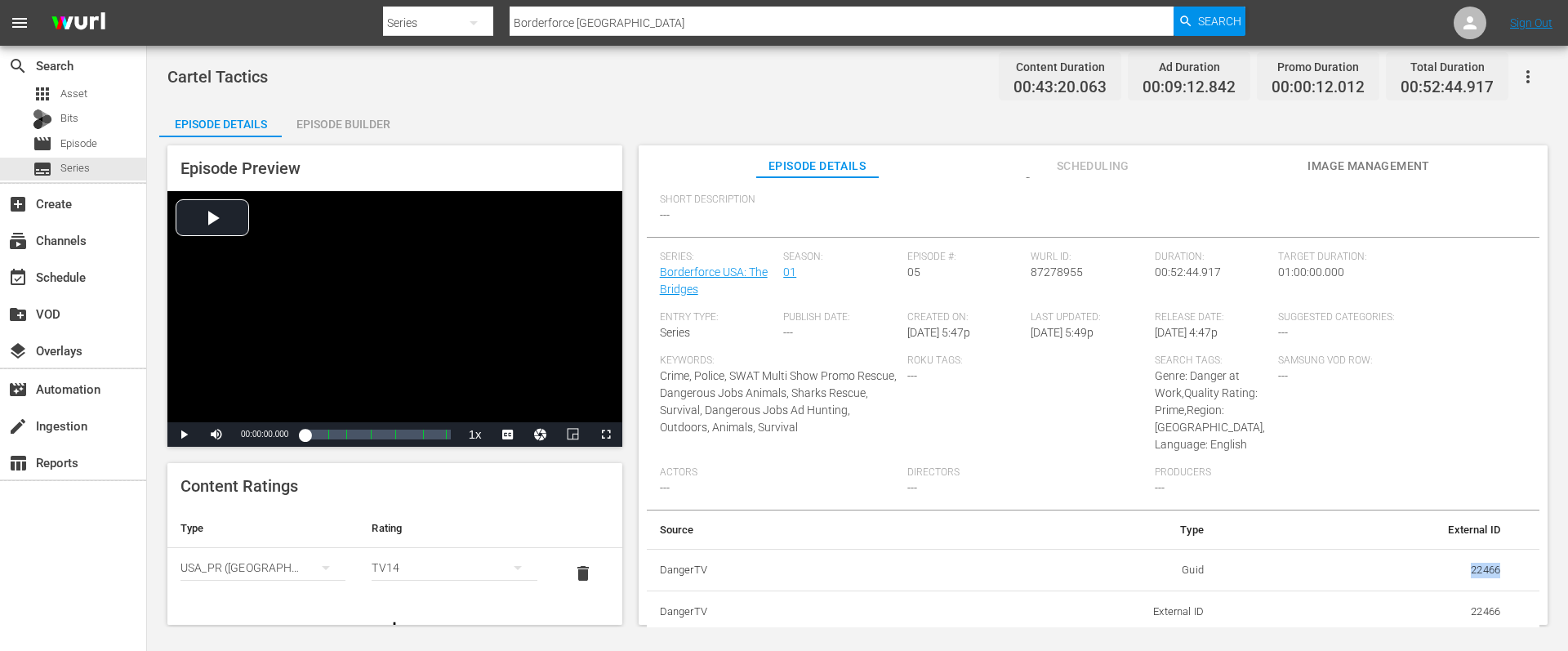
drag, startPoint x: 1462, startPoint y: 566, endPoint x: 1499, endPoint y: 571, distance: 37.3
click at [1499, 571] on td "22466" at bounding box center [1365, 570] width 296 height 42
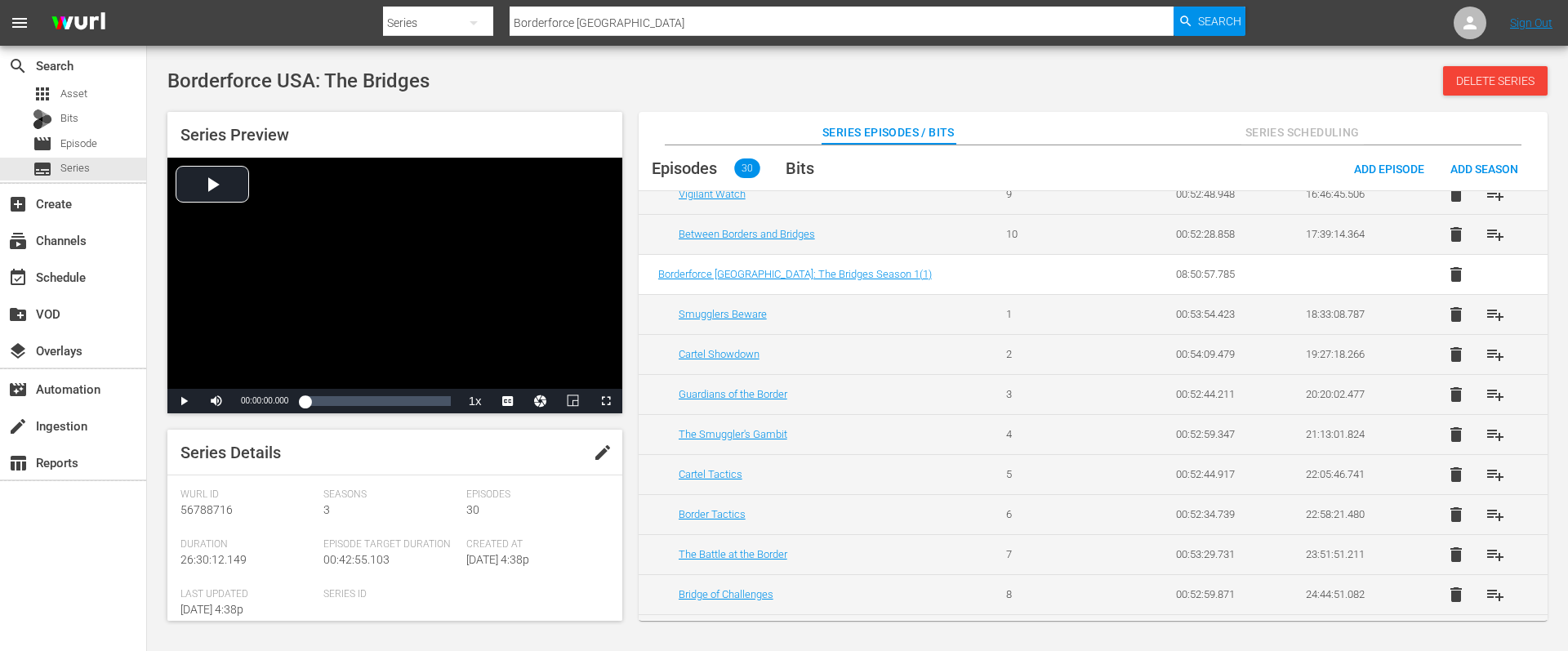
scroll to position [928, 0]
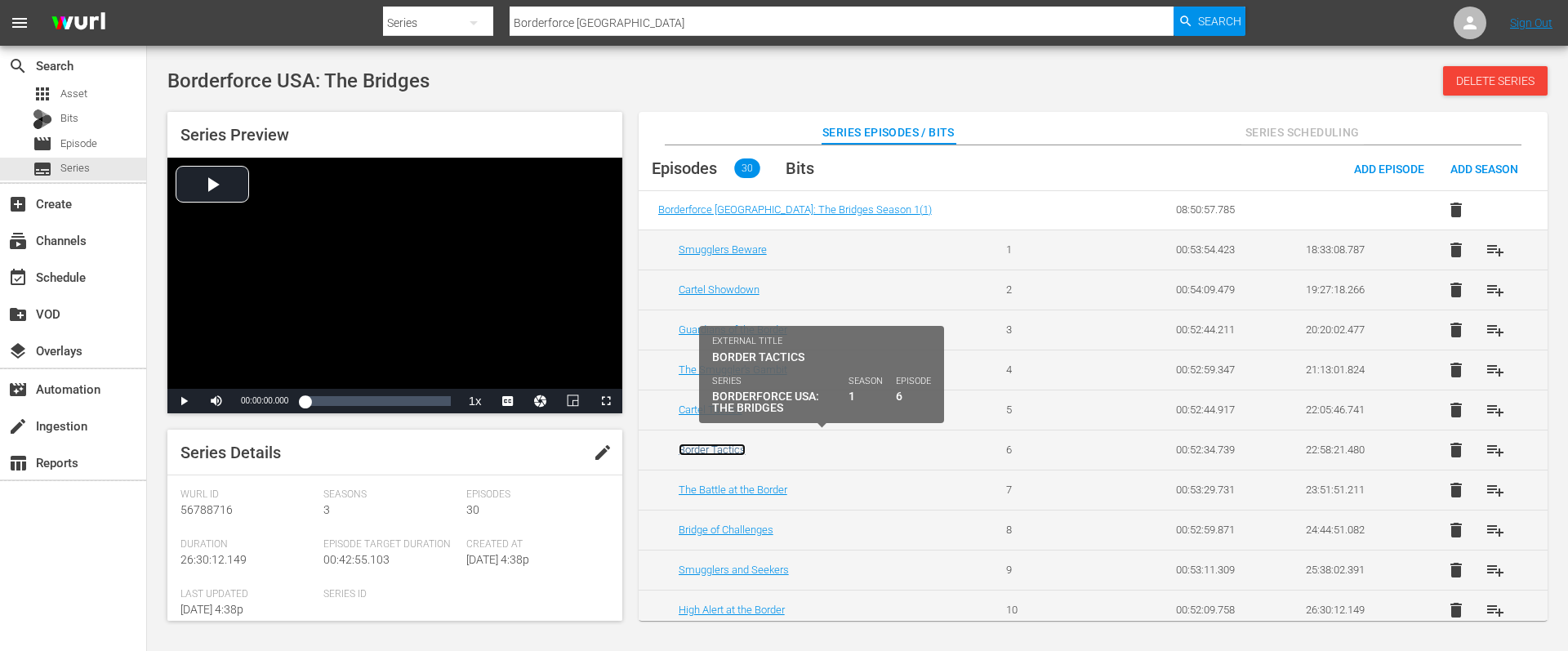
click at [711, 443] on link "Border Tactics" at bounding box center [711, 449] width 67 height 12
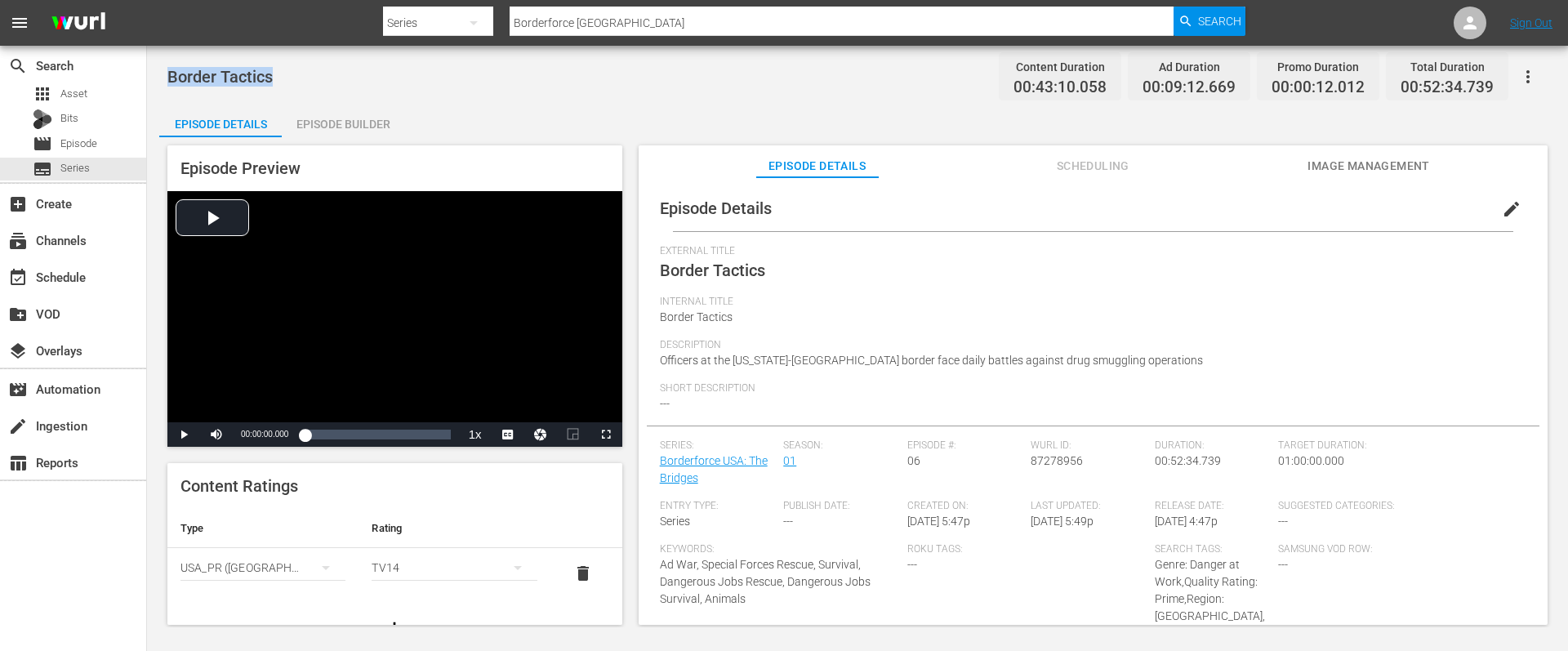
drag, startPoint x: 274, startPoint y: 75, endPoint x: 156, endPoint y: 75, distance: 118.0
click at [156, 75] on div "Border Tactics Content Duration 00:43:10.058 Ad Duration 00:09:12.669 Promo Dur…" at bounding box center [858, 336] width 1421 height 581
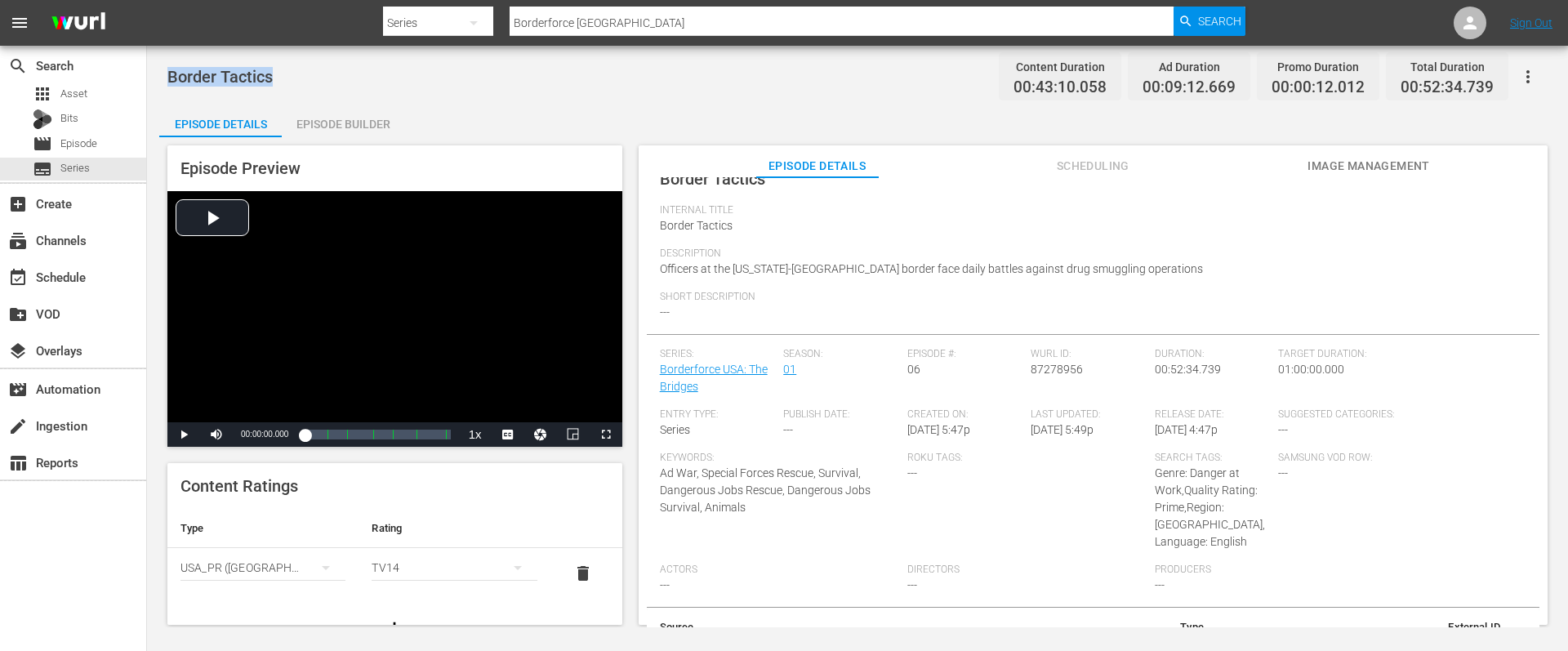
scroll to position [188, 0]
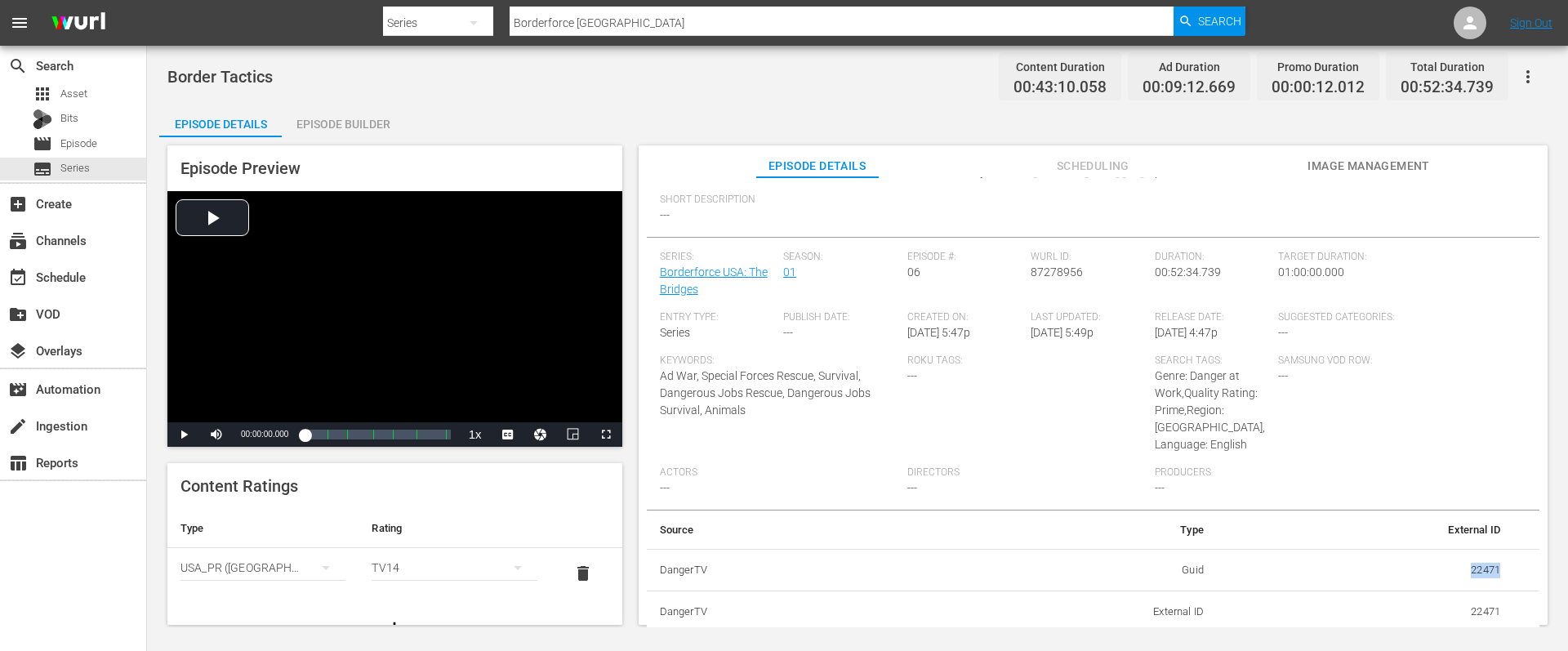
drag, startPoint x: 1457, startPoint y: 566, endPoint x: 1492, endPoint y: 571, distance: 35.4
click at [1492, 571] on td "22471" at bounding box center [1365, 570] width 296 height 42
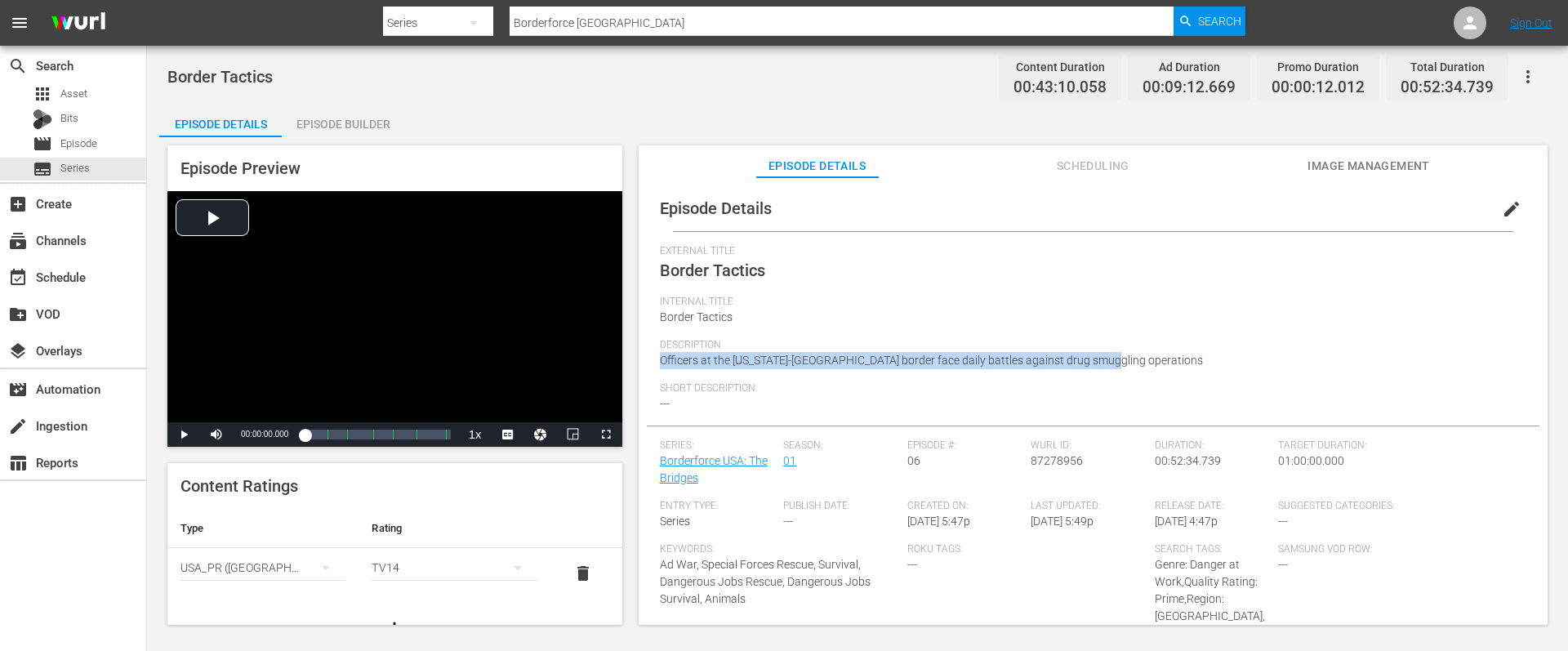
drag, startPoint x: 1114, startPoint y: 355, endPoint x: 653, endPoint y: 360, distance: 461.0
click at [653, 360] on div "Episode Details edit External Title Border Tactics Internal Title Border Tactic…" at bounding box center [1093, 504] width 893 height 637
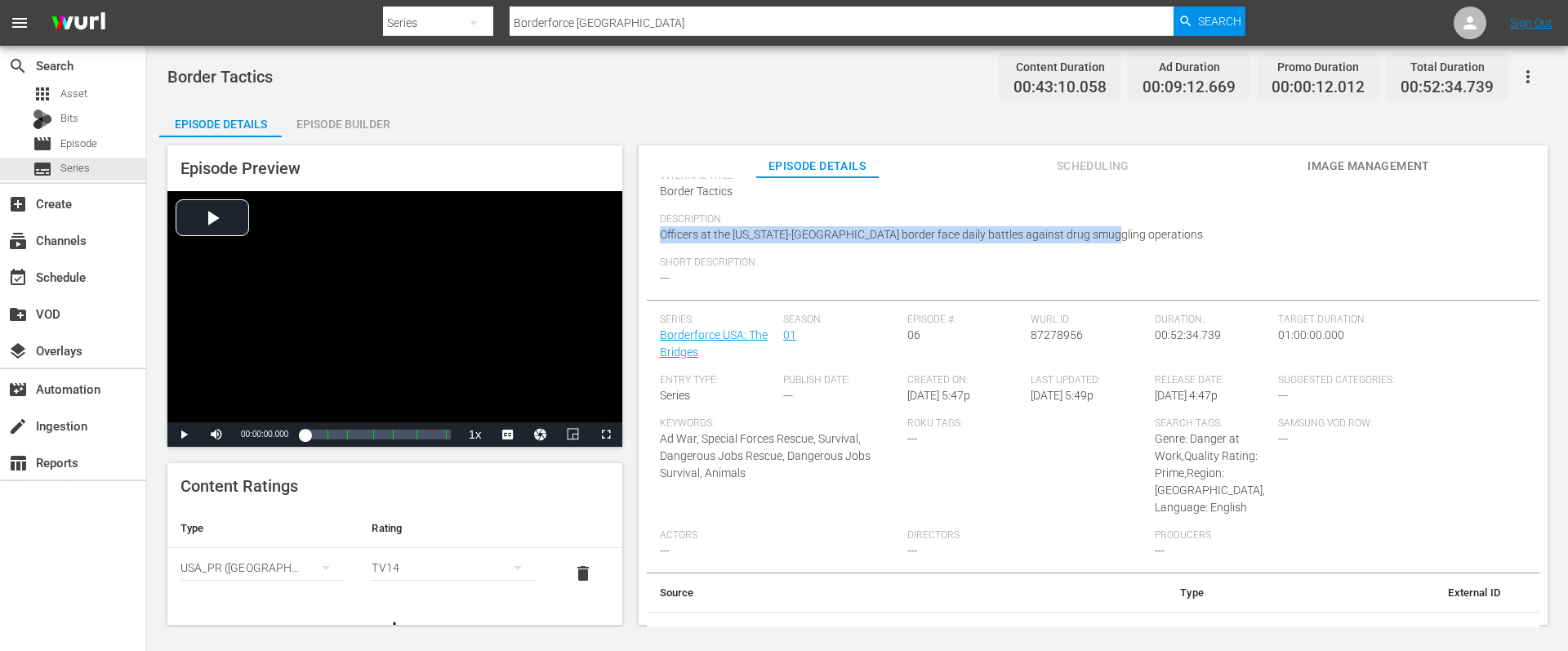
scroll to position [188, 0]
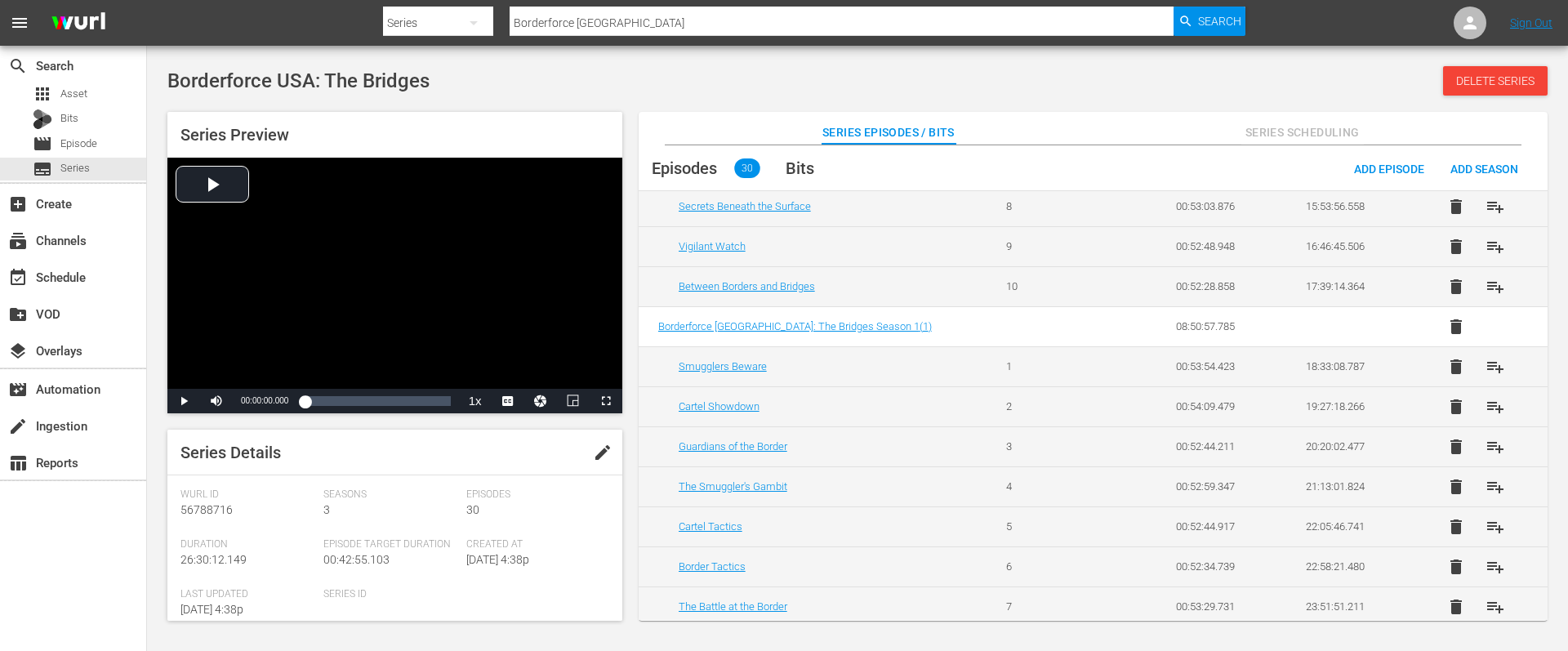
scroll to position [928, 0]
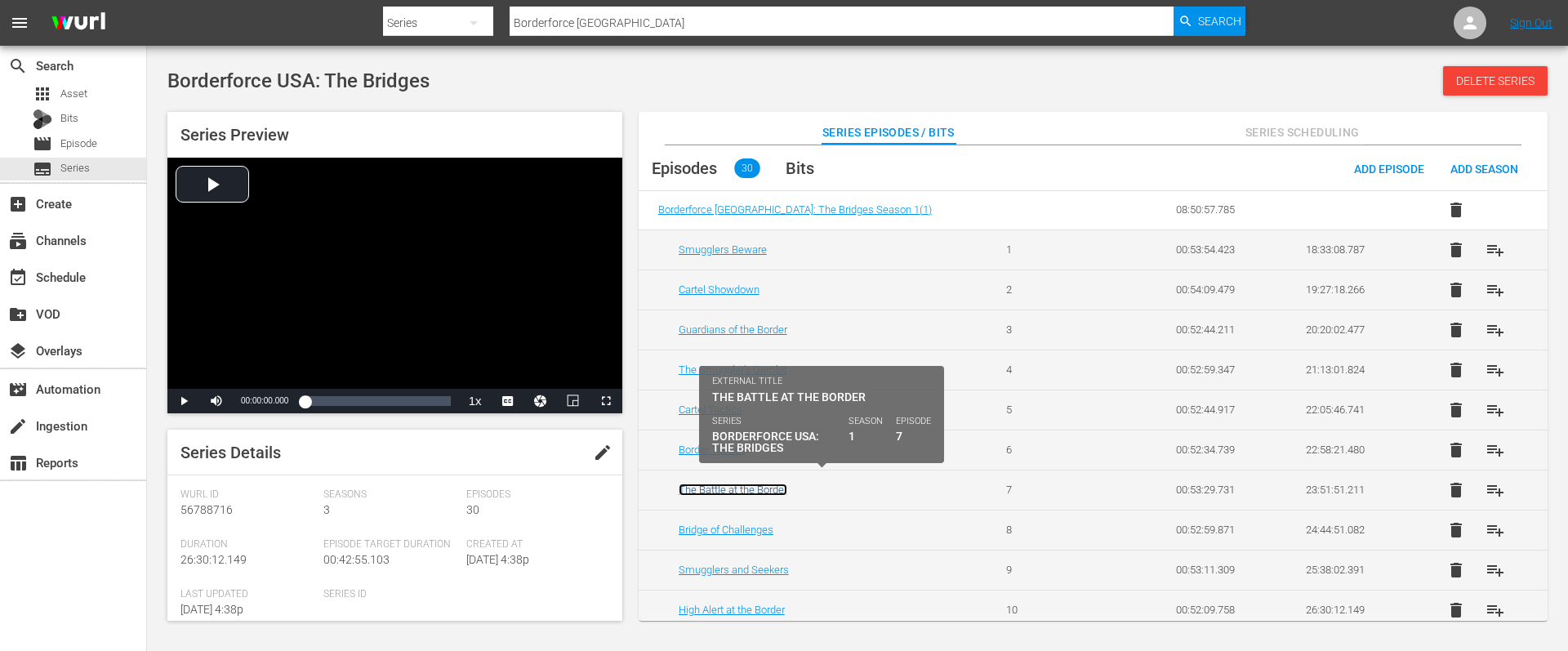
click at [752, 483] on link "The Battle at the Border" at bounding box center [732, 489] width 109 height 12
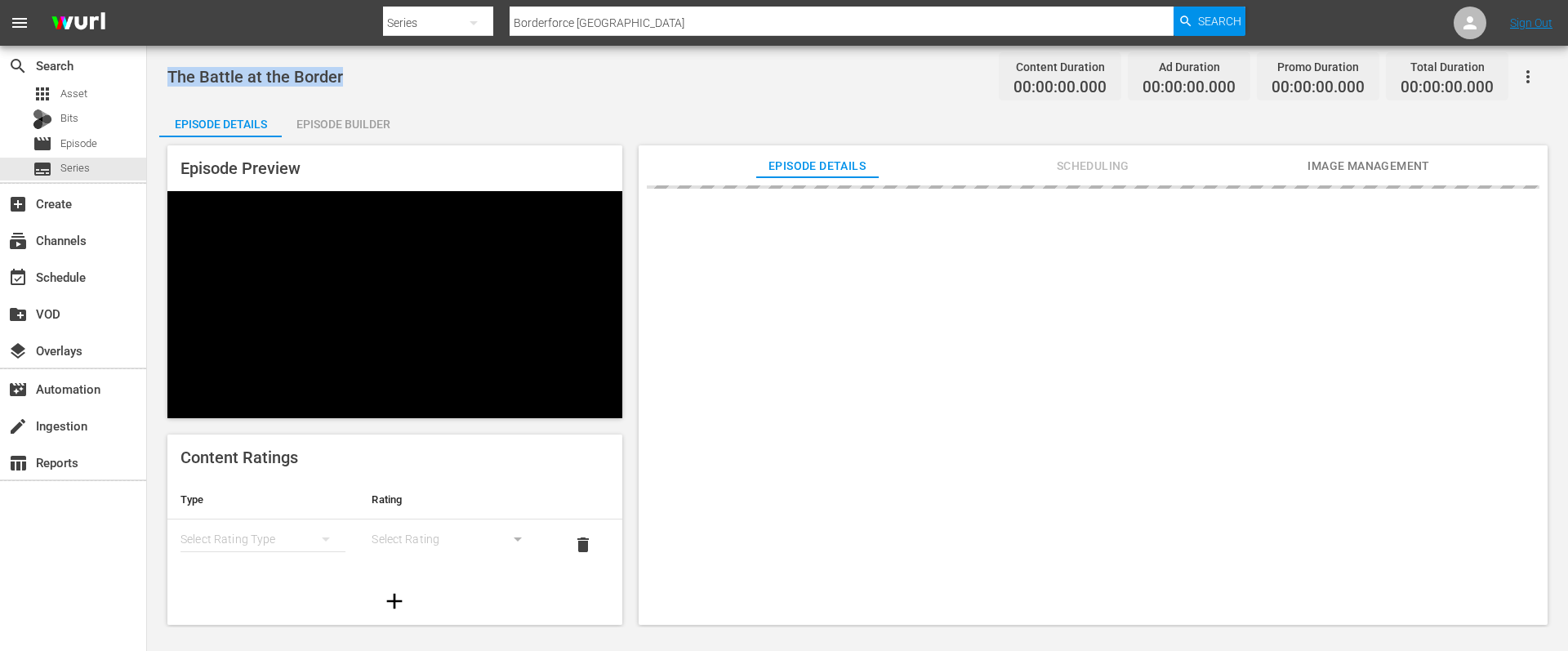
drag, startPoint x: 347, startPoint y: 75, endPoint x: 161, endPoint y: 56, distance: 187.0
click at [161, 56] on div "The Battle at the Border Content Duration 00:00:00.000 Ad Duration 00:00:00.000…" at bounding box center [858, 336] width 1421 height 581
